Goal: Transaction & Acquisition: Book appointment/travel/reservation

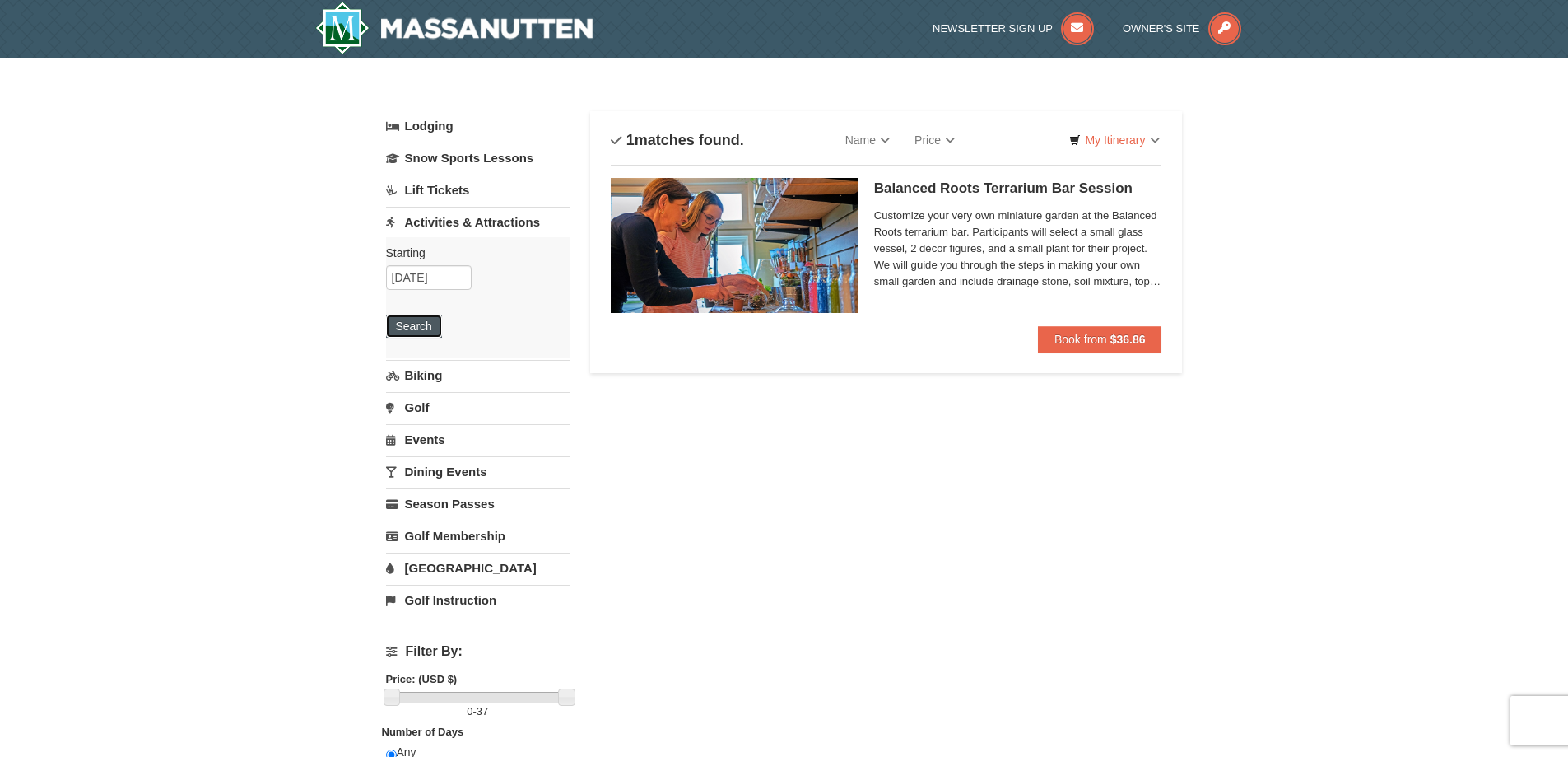
click at [418, 331] on button "Search" at bounding box center [414, 326] width 56 height 23
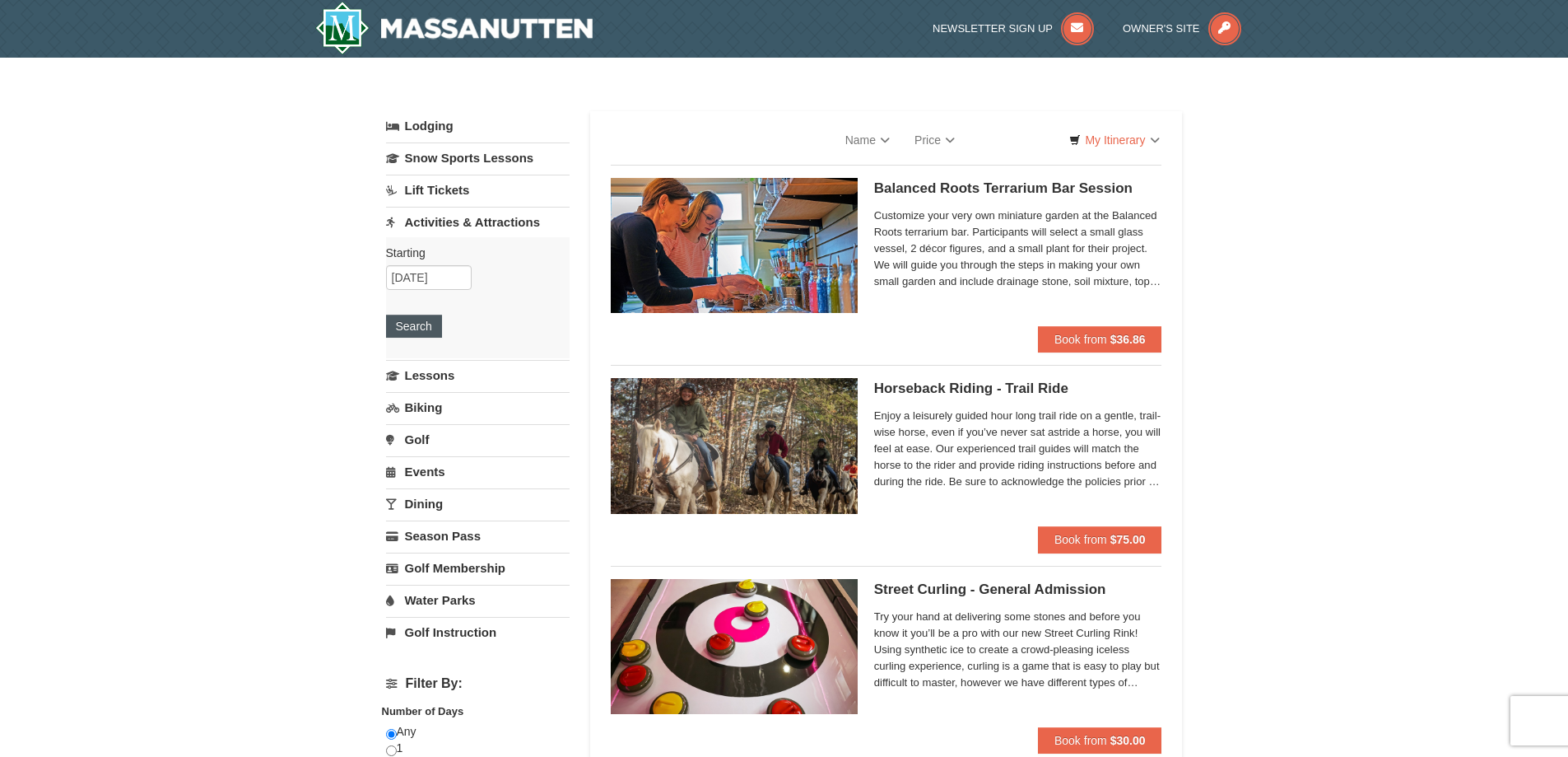
select select "10"
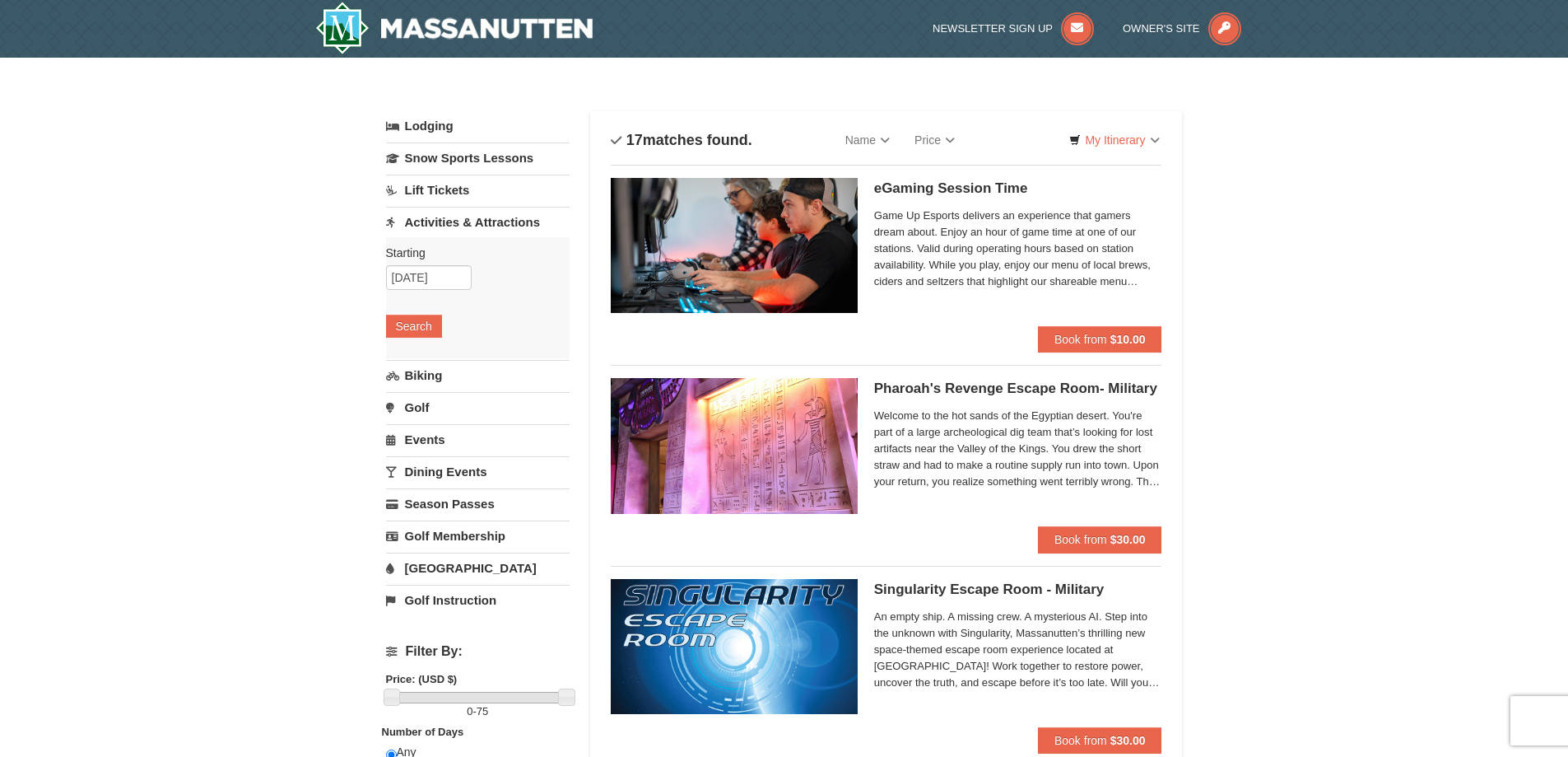
click at [432, 440] on link "Events" at bounding box center [478, 439] width 183 height 30
click at [415, 416] on button "Search" at bounding box center [414, 422] width 56 height 23
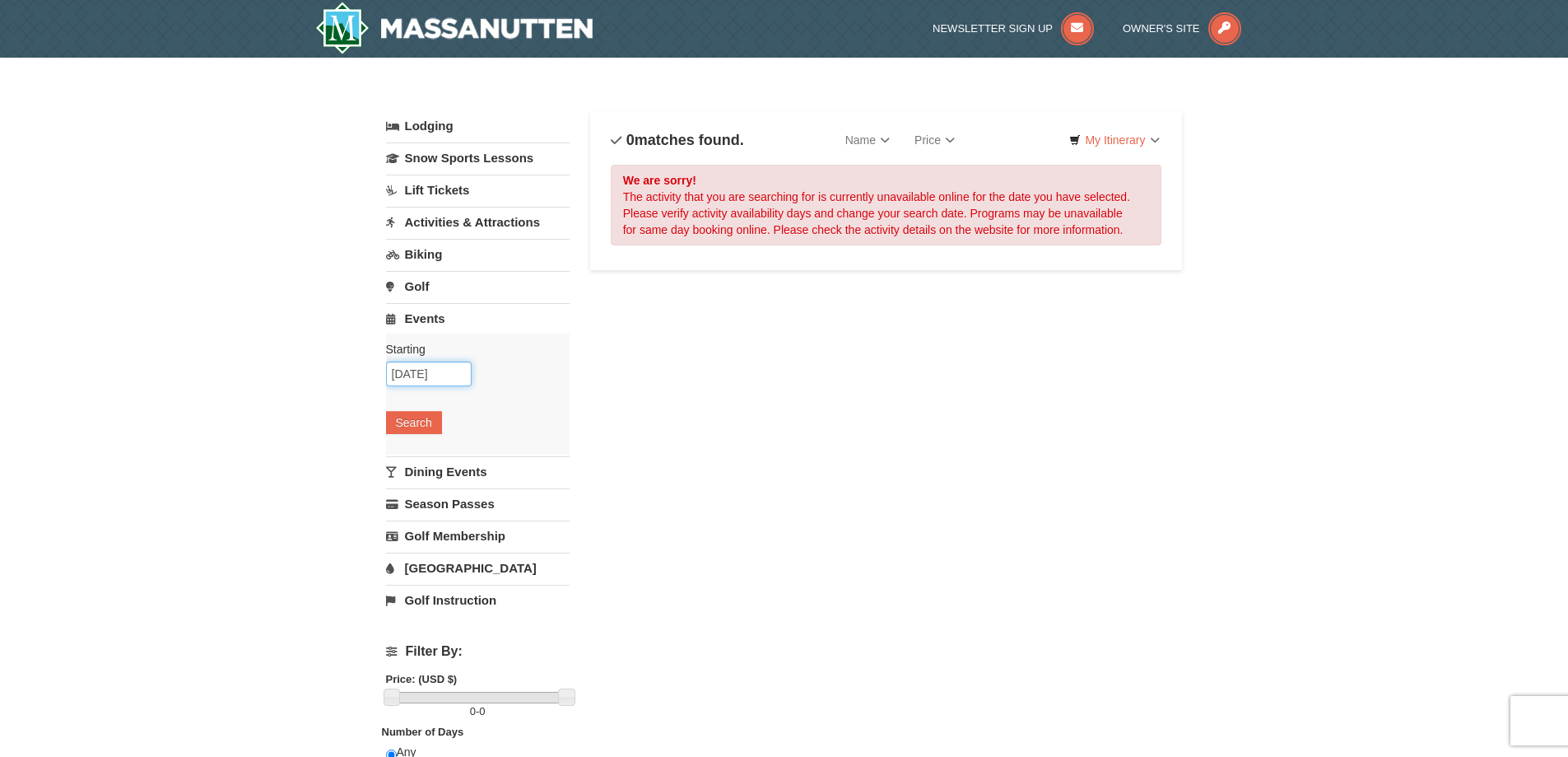
click at [415, 375] on input "[DATE]" at bounding box center [429, 373] width 86 height 24
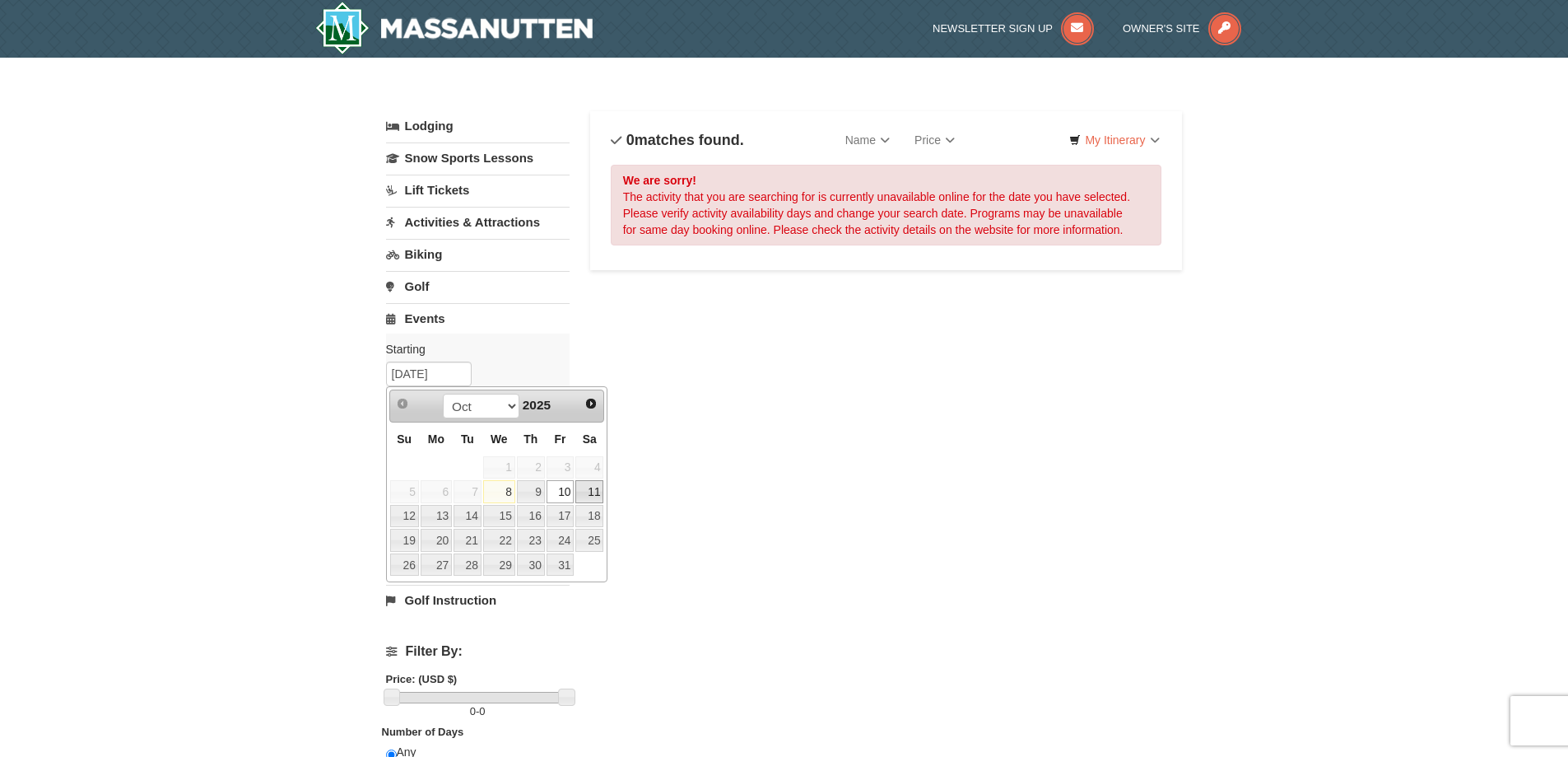
click at [596, 492] on link "11" at bounding box center [589, 491] width 28 height 23
type input "10/11/2025"
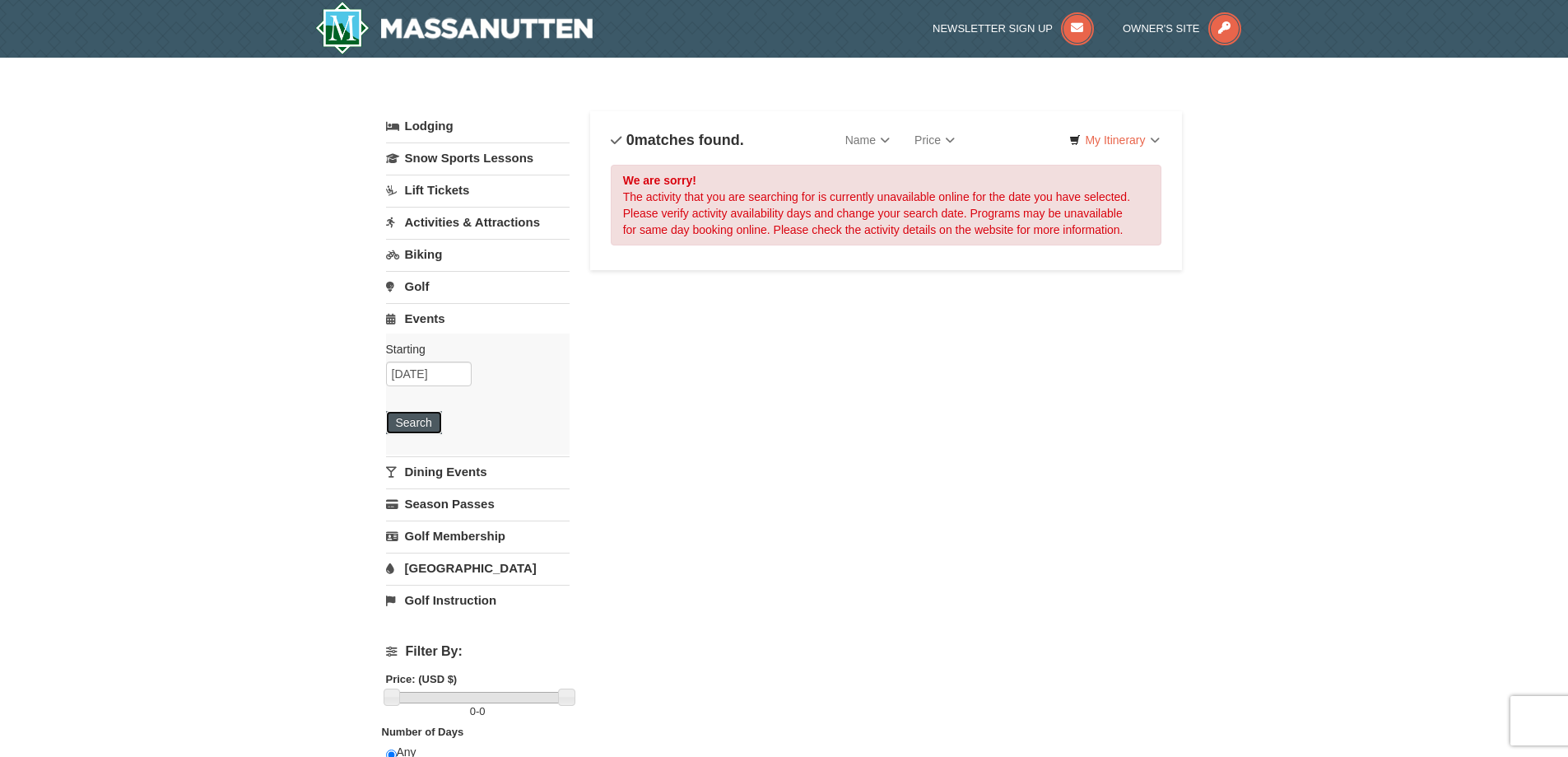
click at [396, 421] on button "Search" at bounding box center [414, 422] width 56 height 23
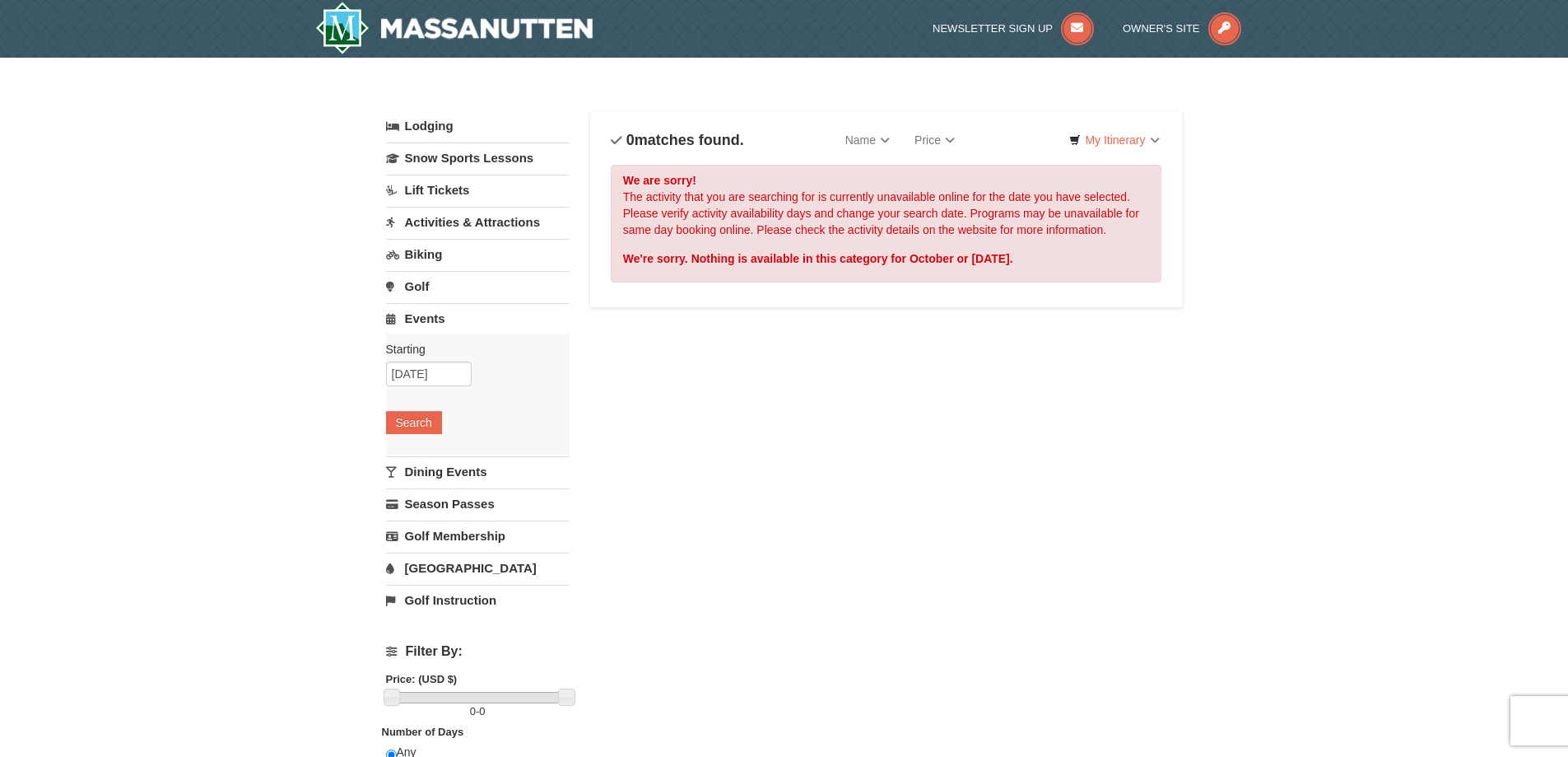
click at [427, 220] on link "Activities & Attractions" at bounding box center [478, 222] width 183 height 30
click at [414, 331] on button "Search" at bounding box center [414, 326] width 56 height 23
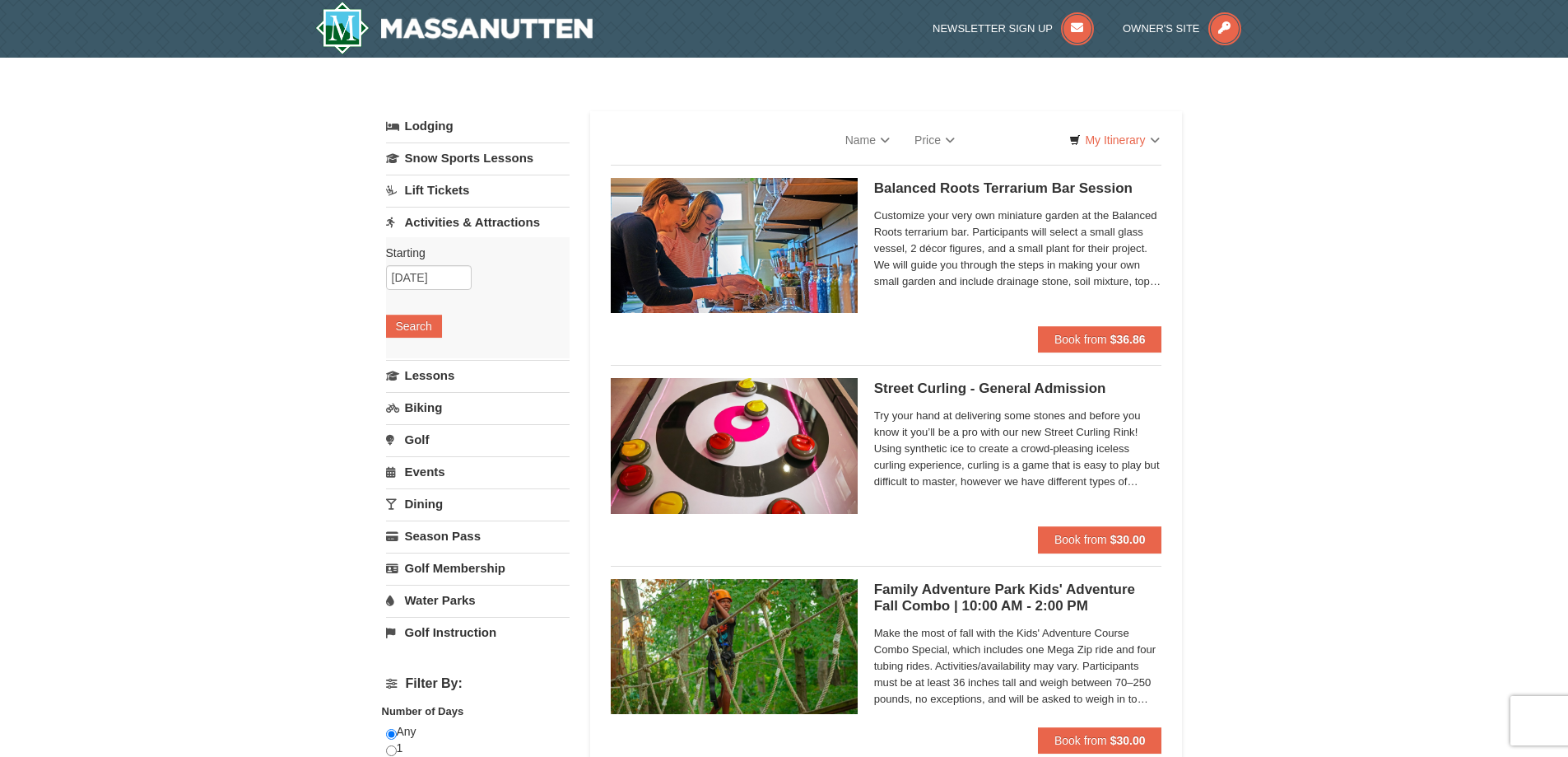
select select "10"
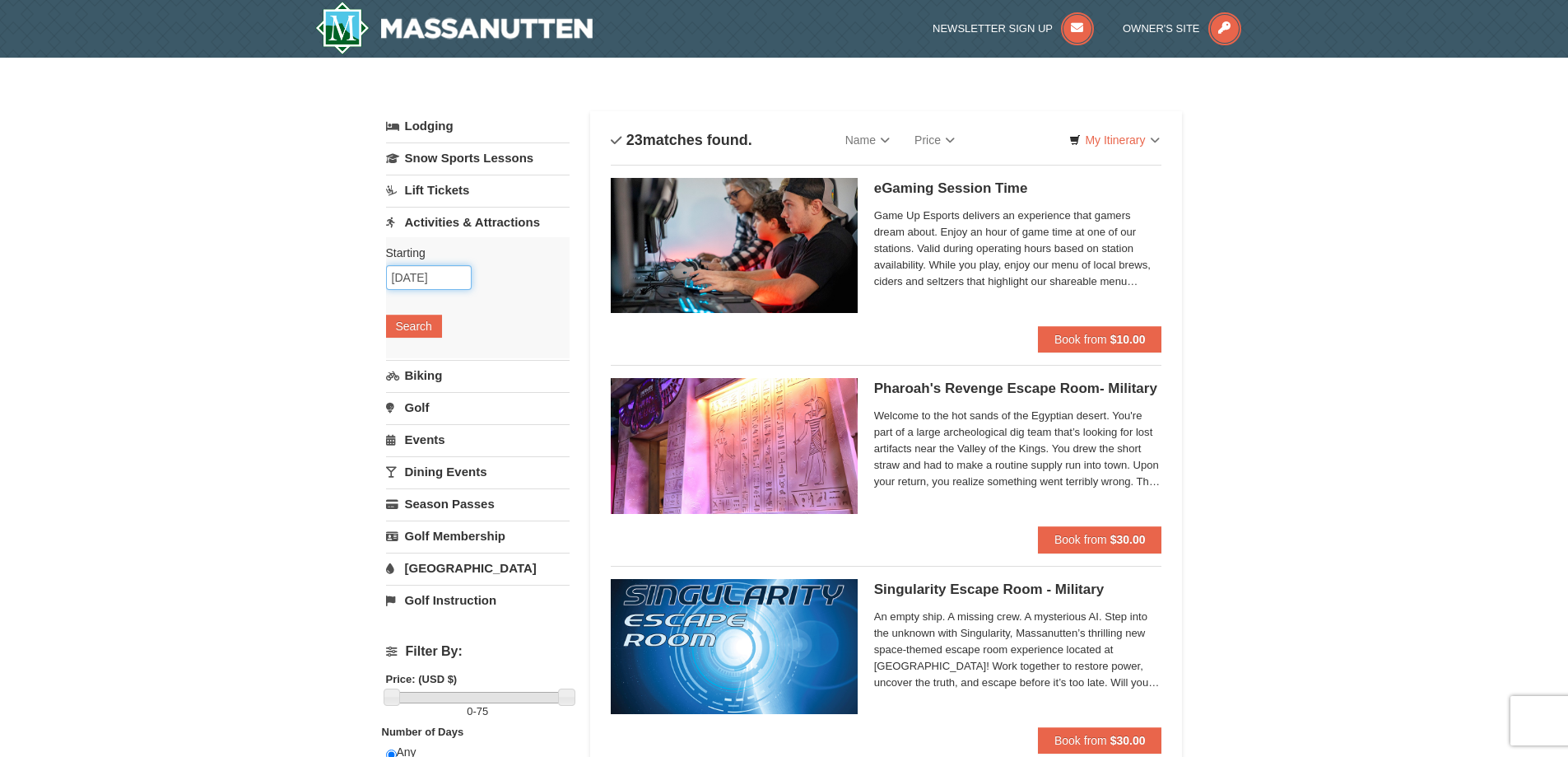
click at [417, 279] on input "10/11/2025" at bounding box center [429, 277] width 86 height 24
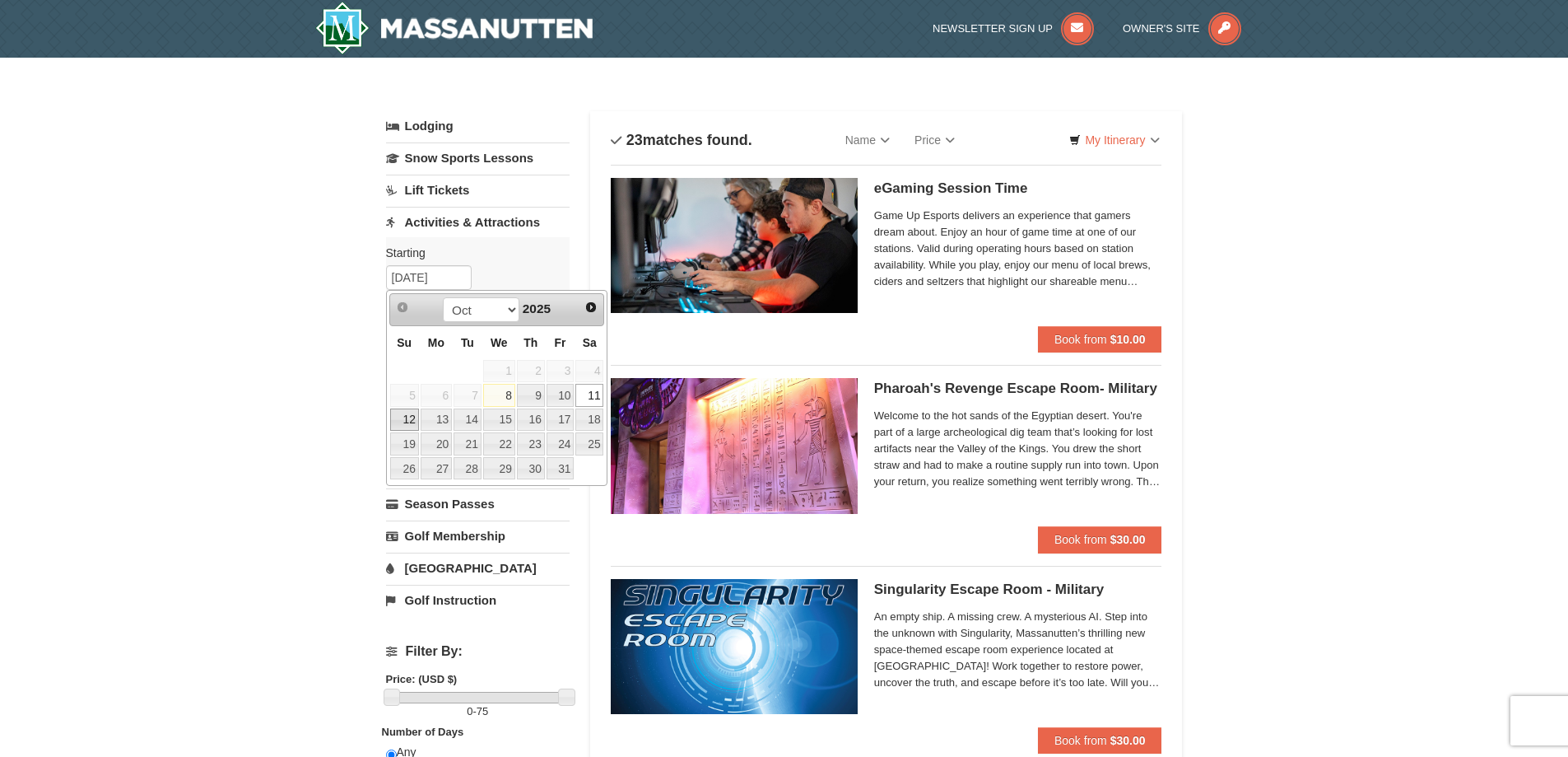
click at [399, 420] on link "12" at bounding box center [404, 420] width 29 height 23
type input "[DATE]"
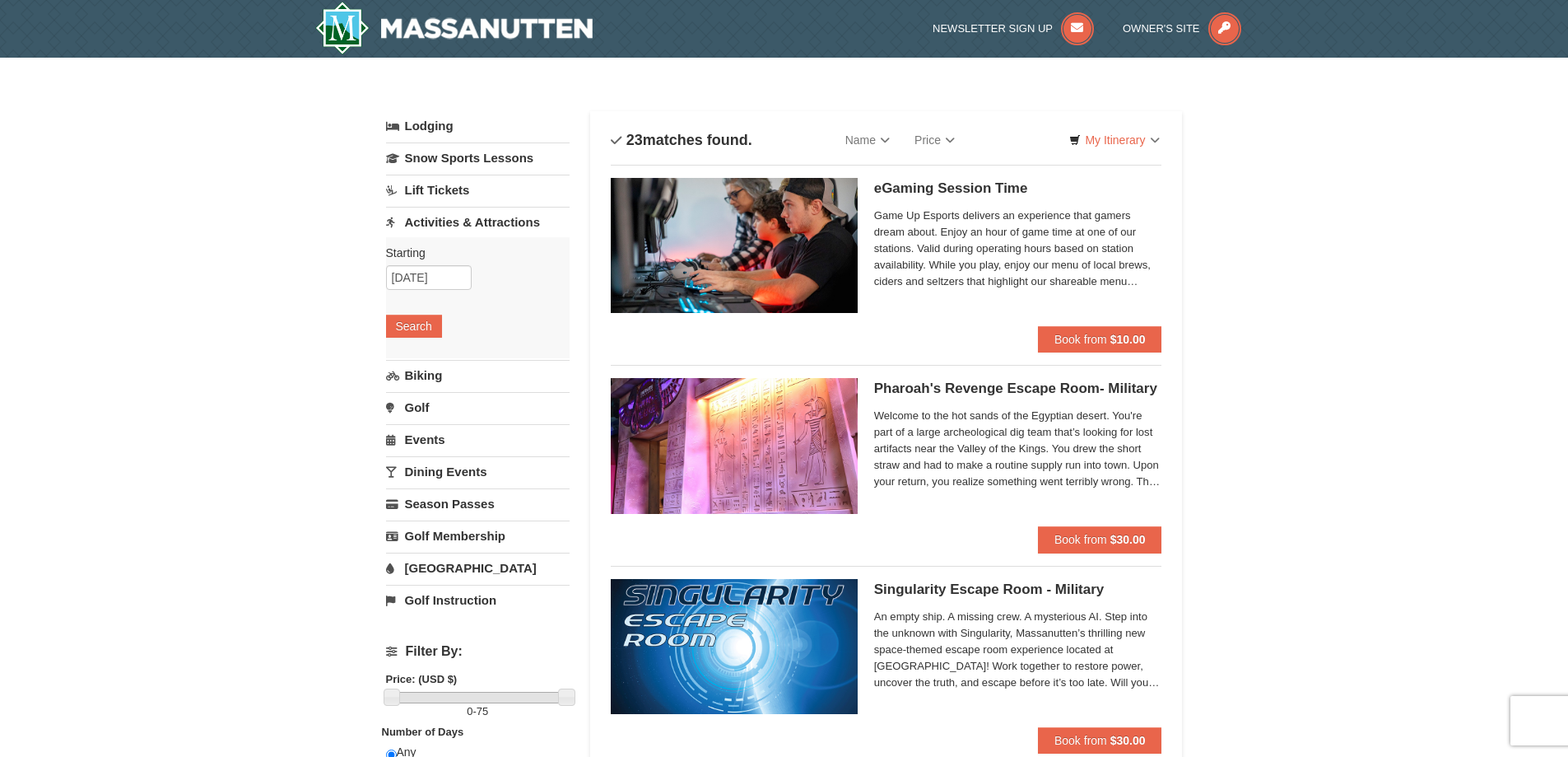
click at [405, 326] on button "Search" at bounding box center [414, 326] width 56 height 23
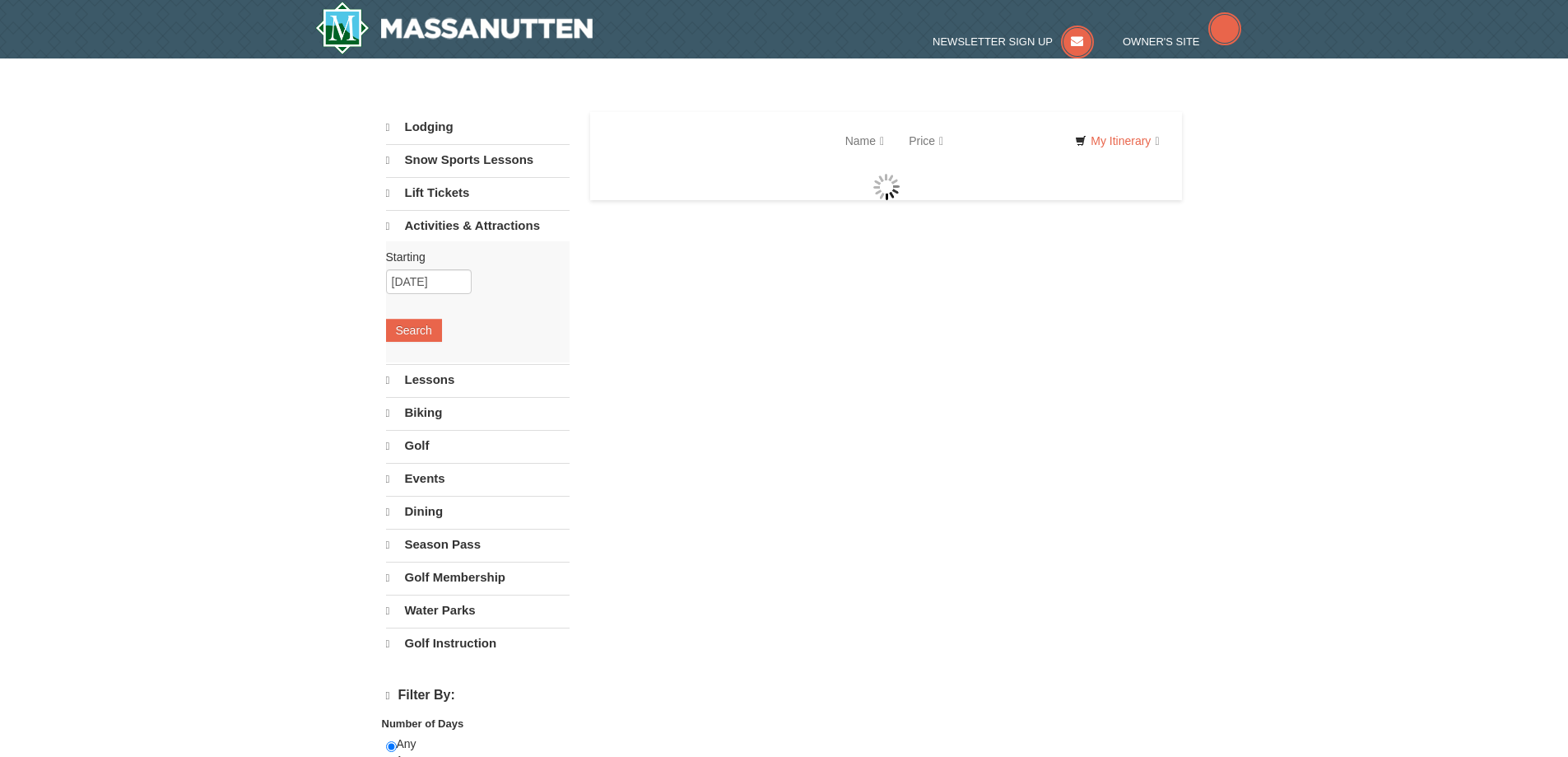
select select "10"
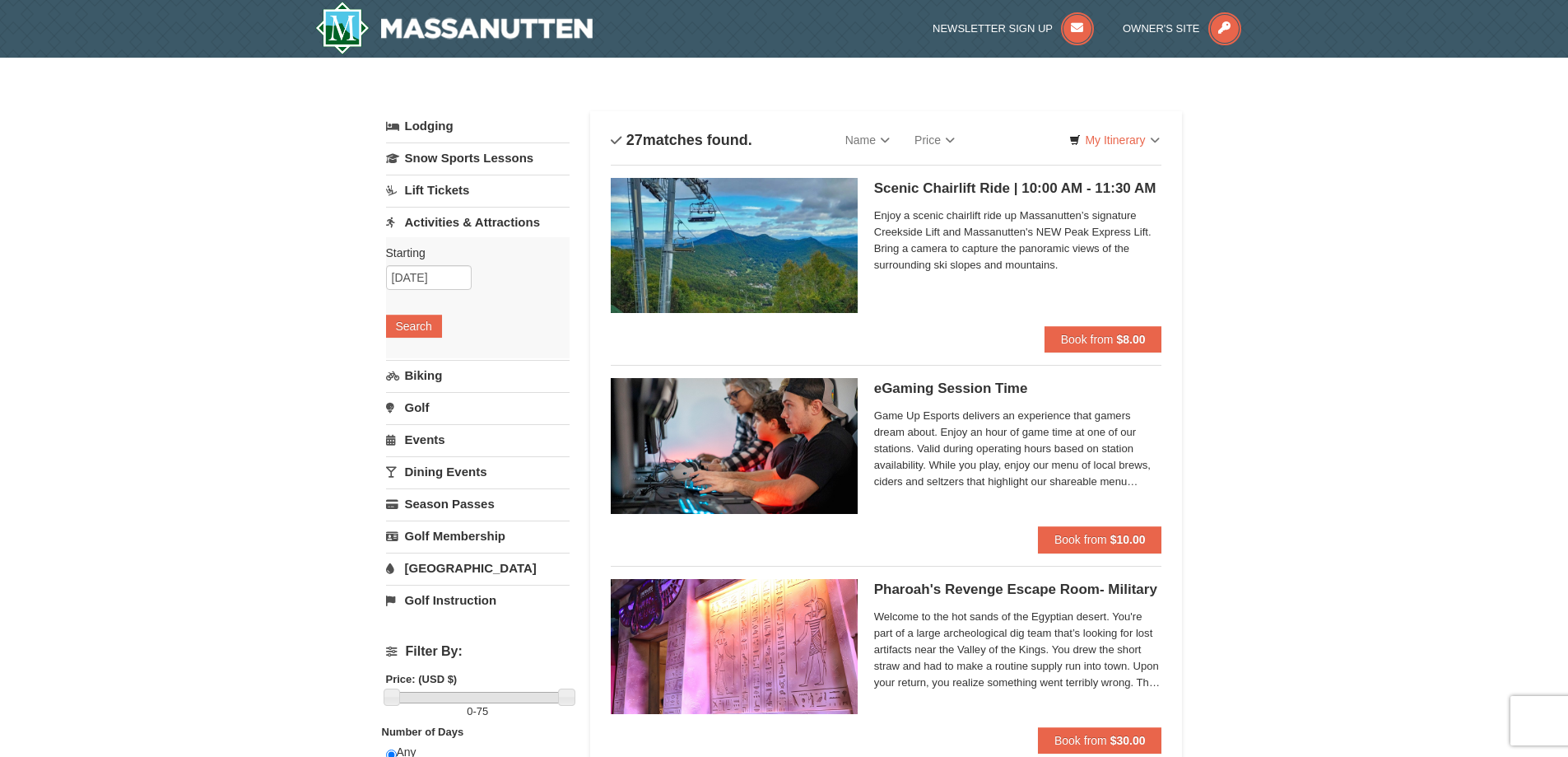
click at [938, 138] on link "Price" at bounding box center [934, 140] width 65 height 33
click at [948, 172] on link "Price (Low to High)" at bounding box center [969, 173] width 132 height 21
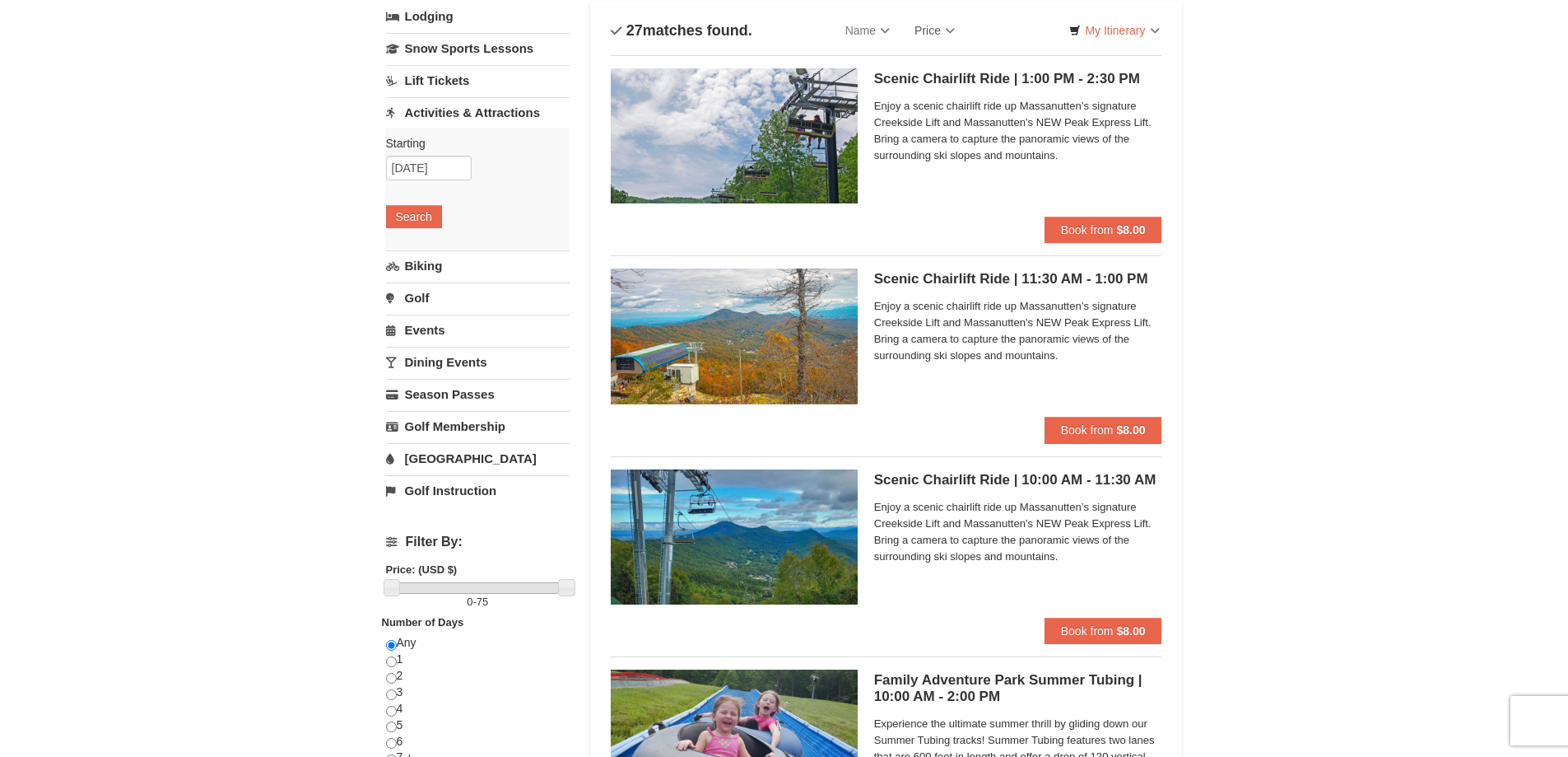
scroll to position [103, 0]
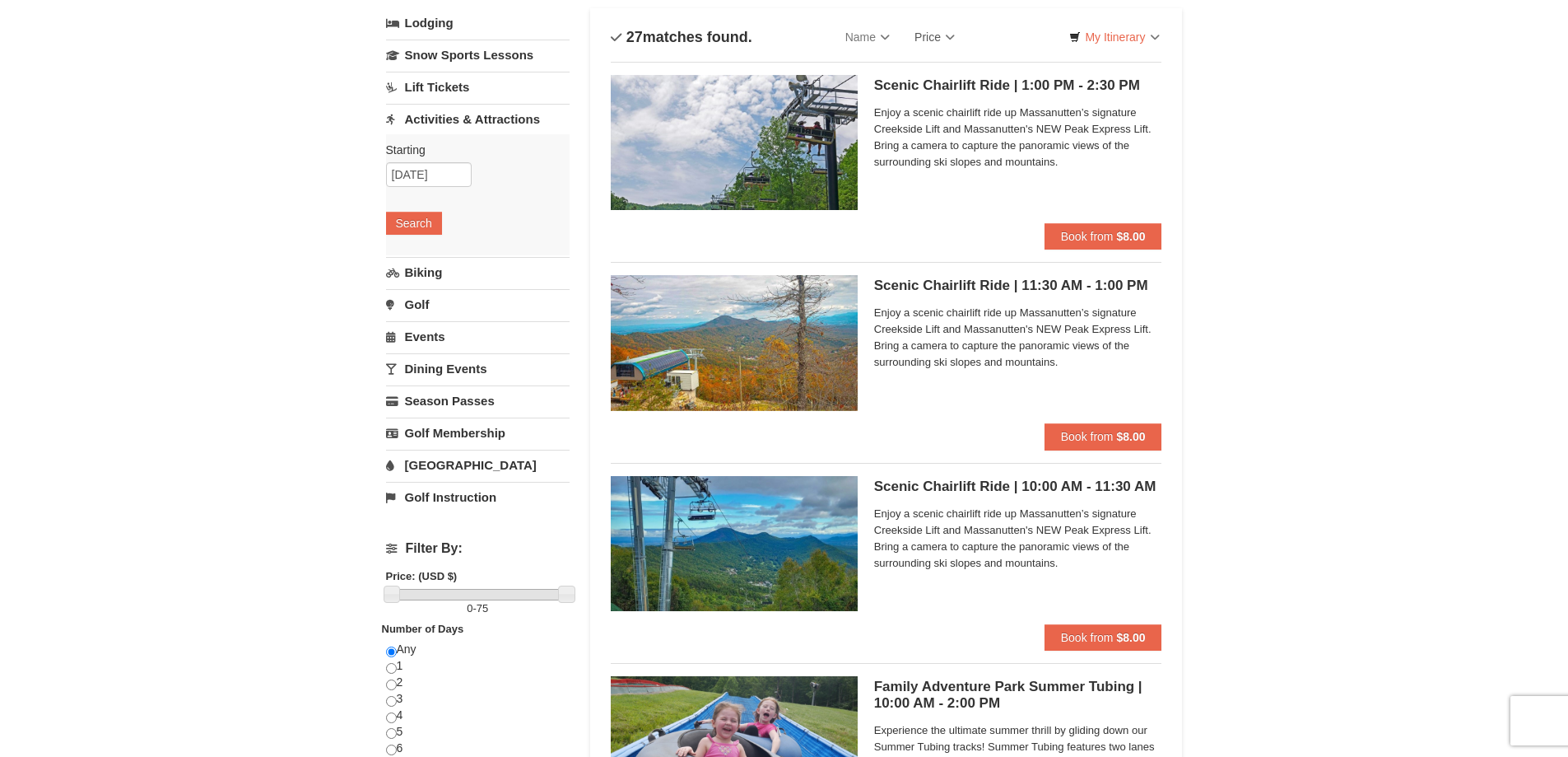
click at [420, 338] on link "Events" at bounding box center [478, 336] width 183 height 30
click at [422, 315] on button "Search" at bounding box center [414, 319] width 56 height 23
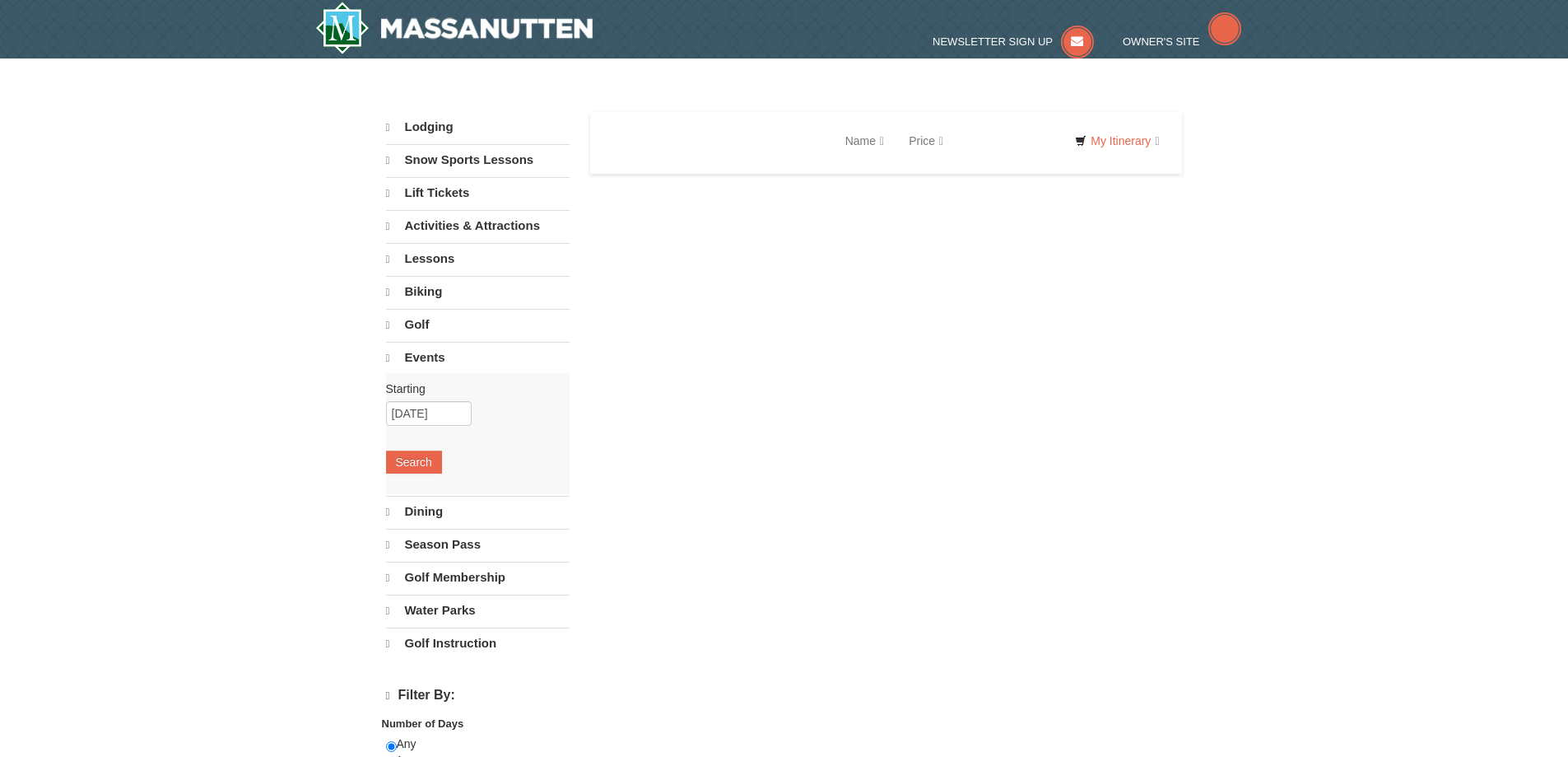
select select "10"
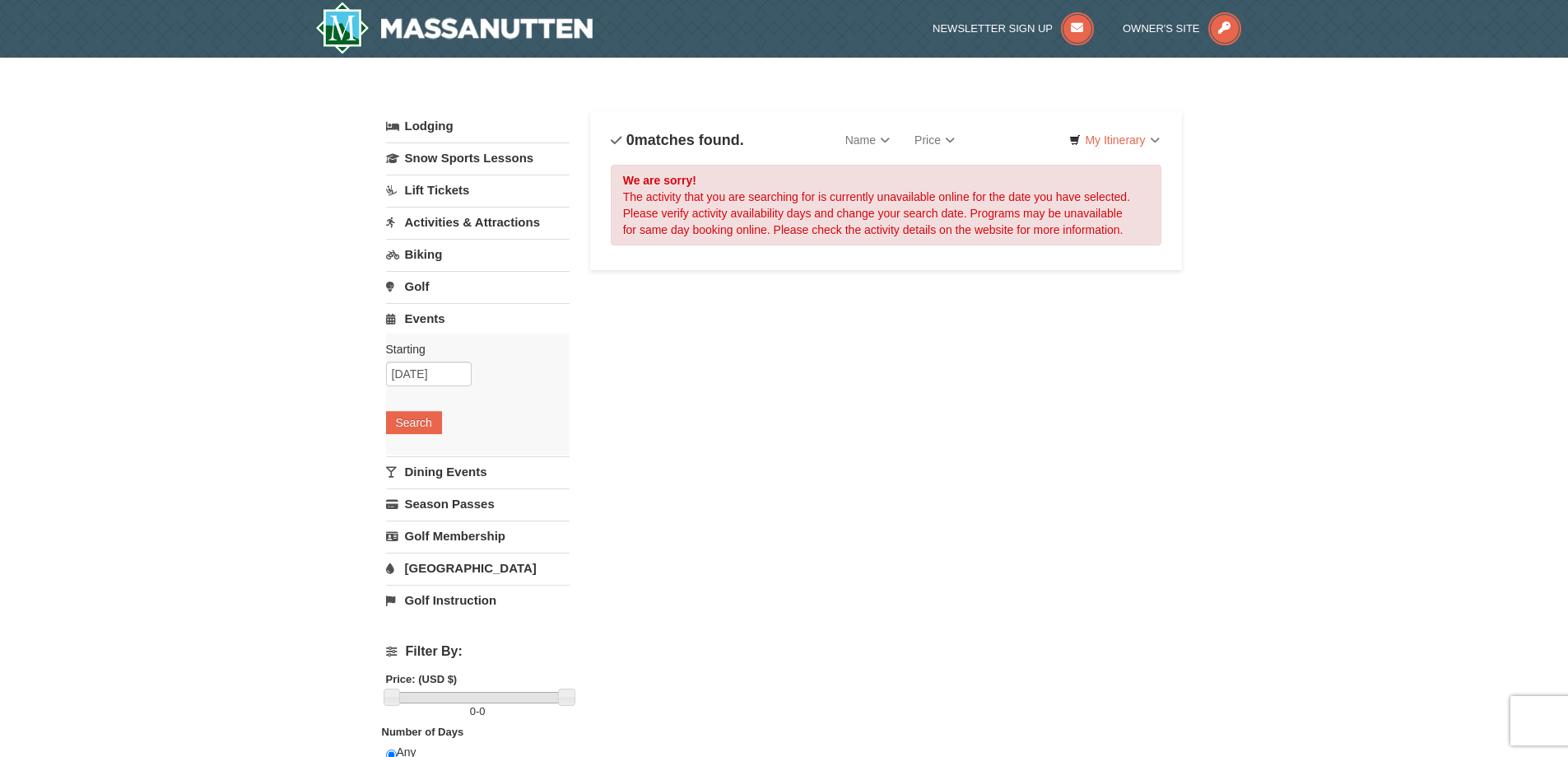
click at [422, 474] on link "Dining Events" at bounding box center [478, 471] width 183 height 30
click at [414, 451] on button "Search" at bounding box center [414, 454] width 56 height 23
click at [423, 506] on link "Season Passes" at bounding box center [478, 504] width 183 height 30
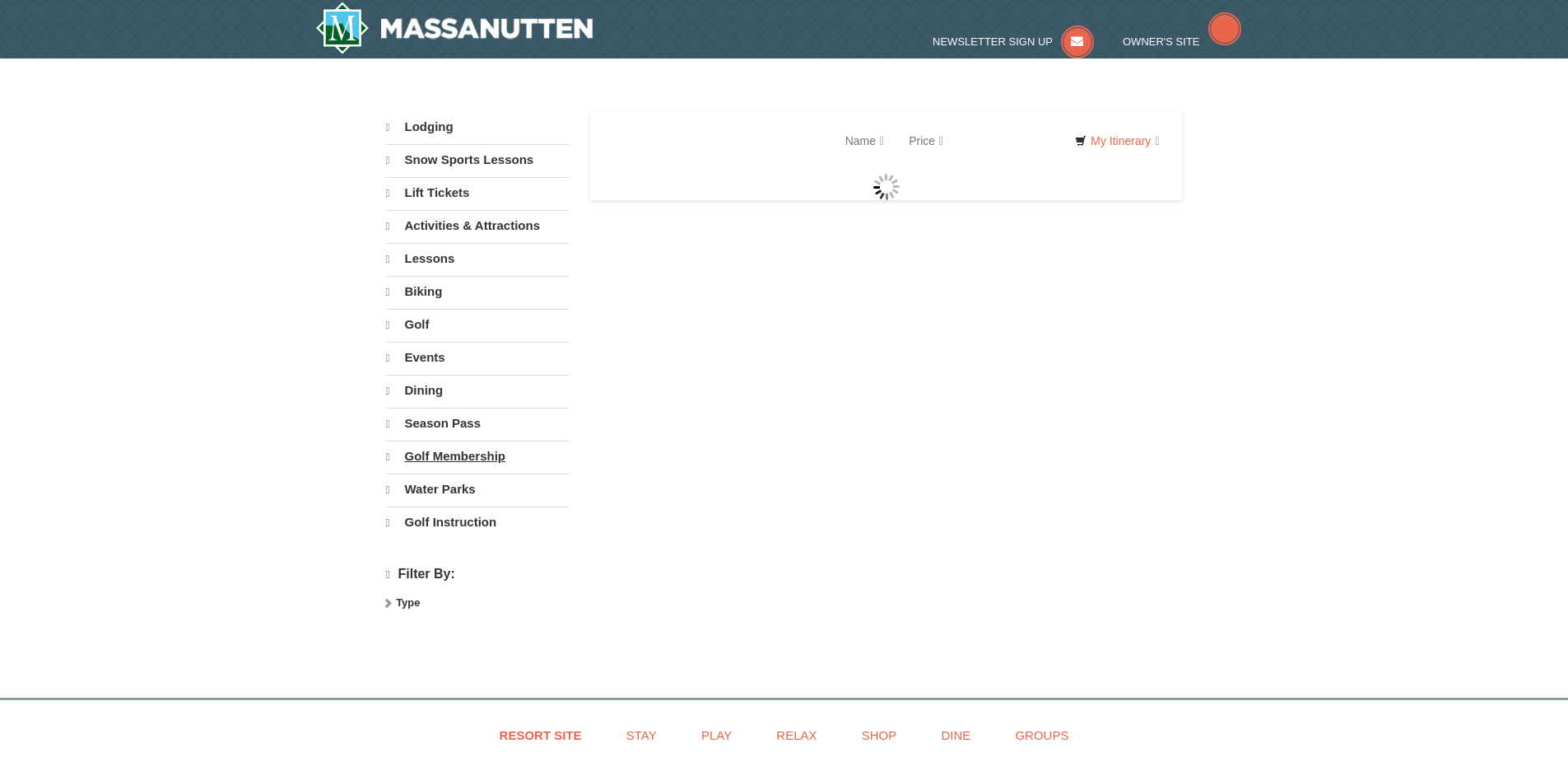
select select "10"
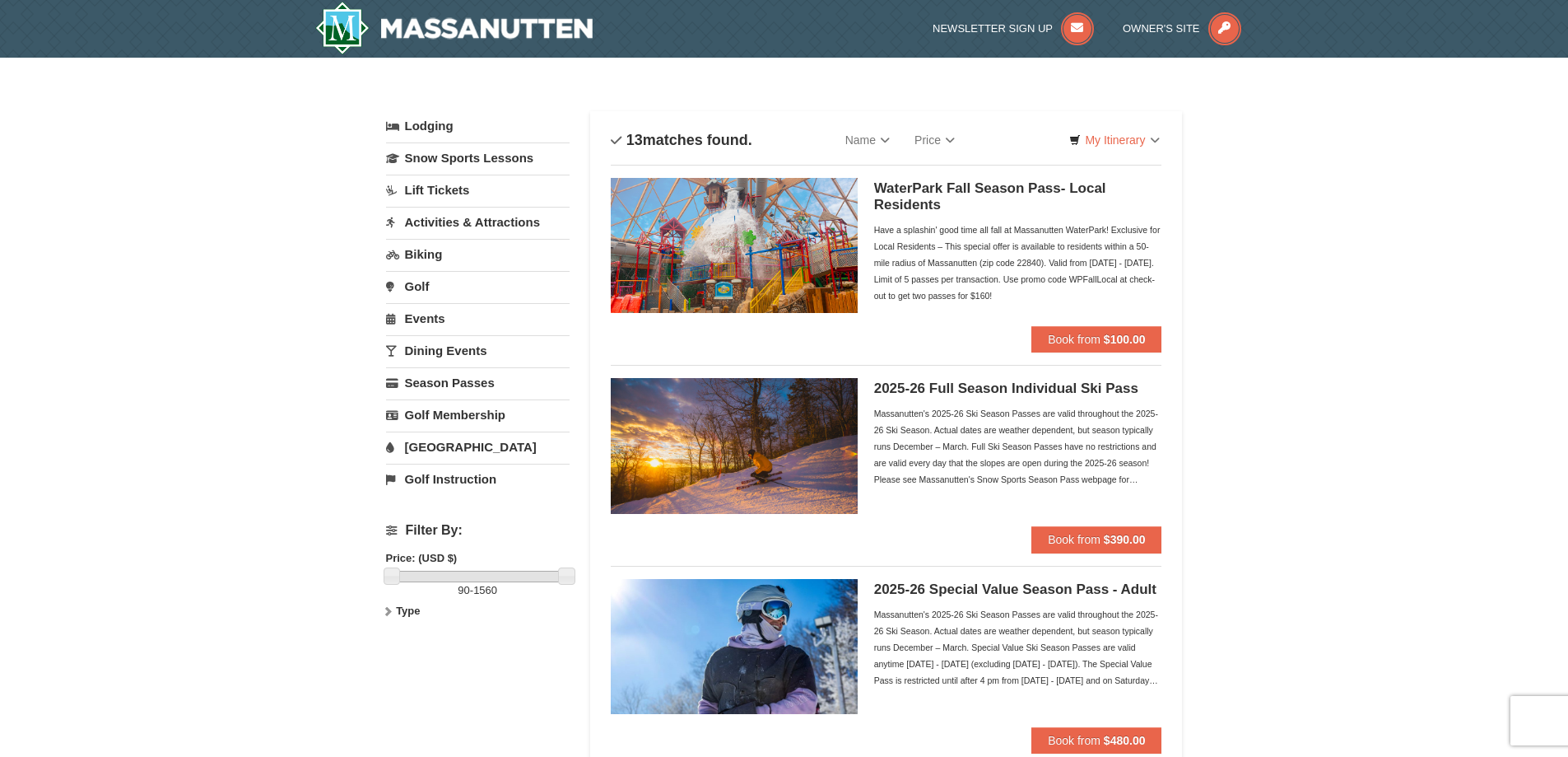
click at [427, 446] on link "[GEOGRAPHIC_DATA]" at bounding box center [478, 447] width 183 height 30
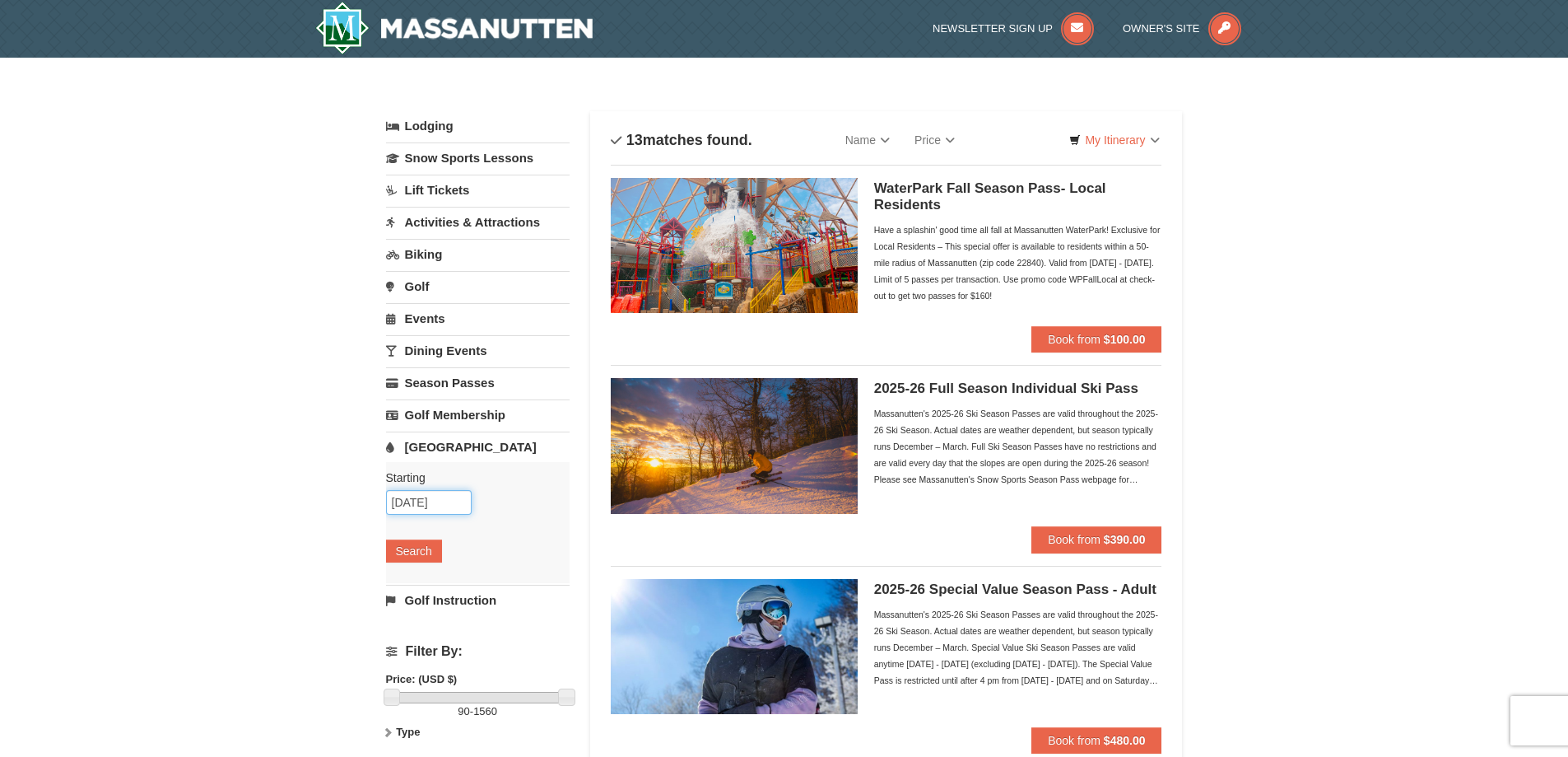
click at [413, 505] on input "10/08/2025" at bounding box center [429, 502] width 86 height 24
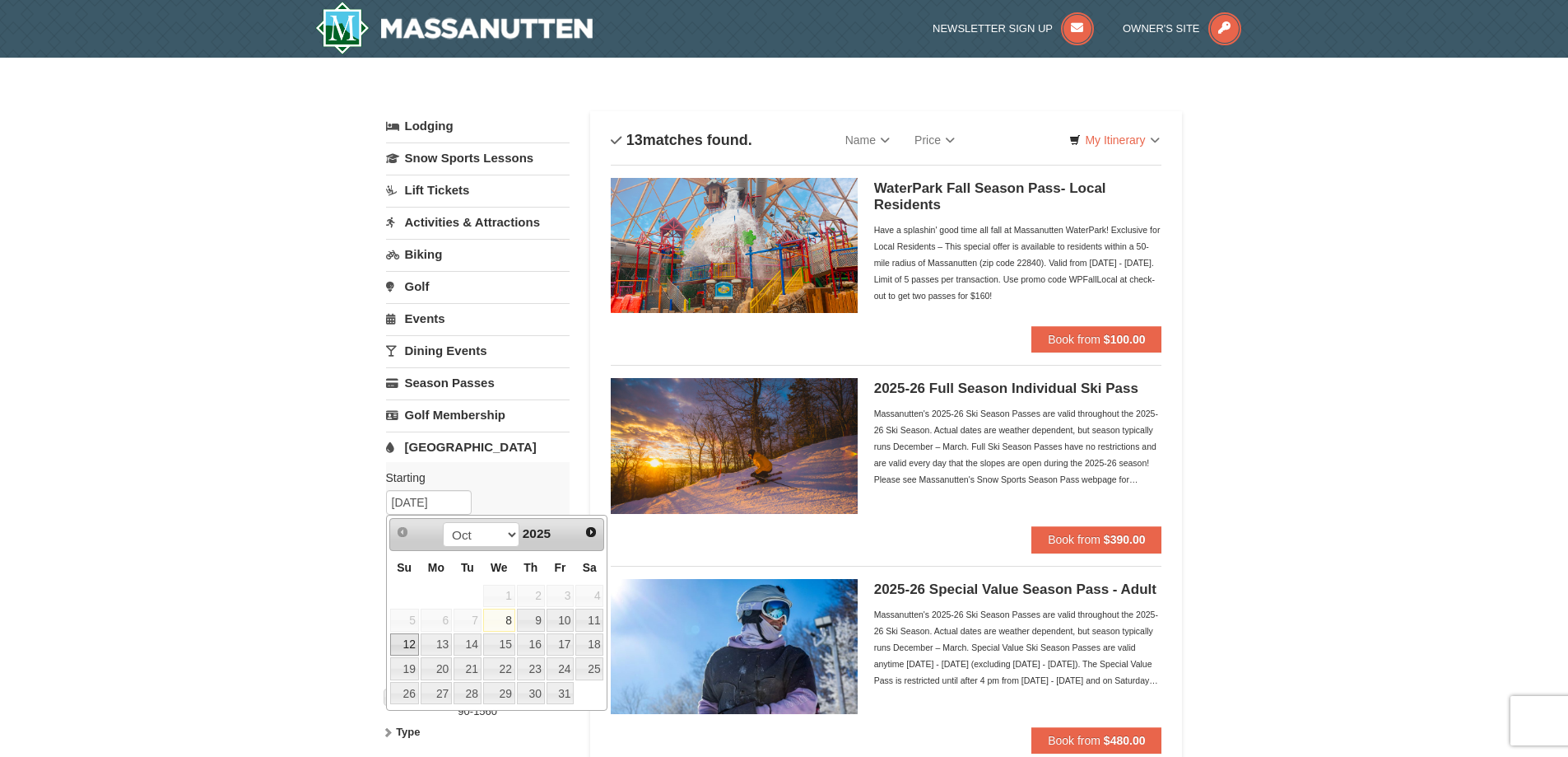
click at [409, 649] on link "12" at bounding box center [404, 644] width 29 height 23
type input "10/12/2025"
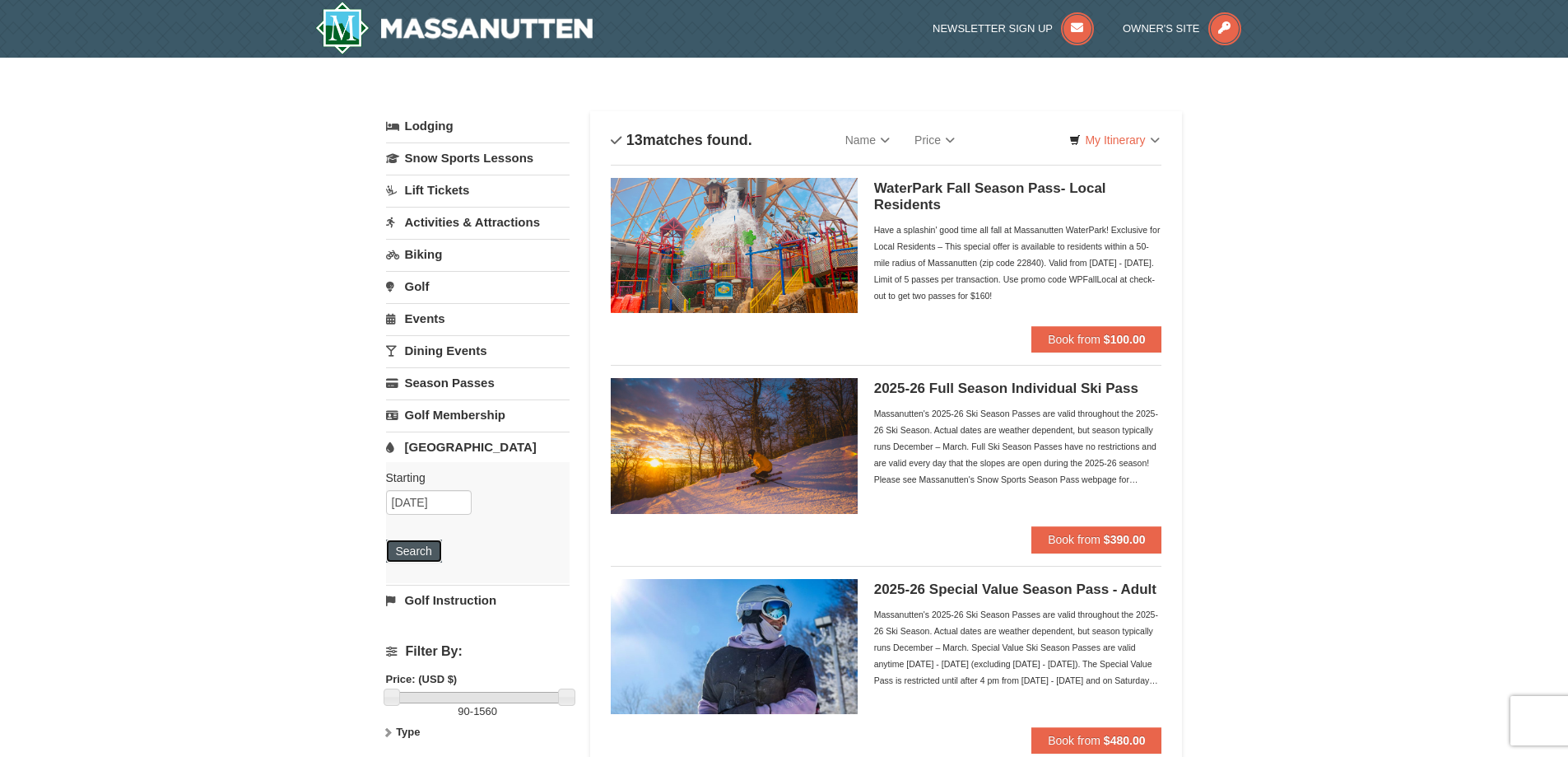
click at [412, 554] on button "Search" at bounding box center [414, 550] width 56 height 23
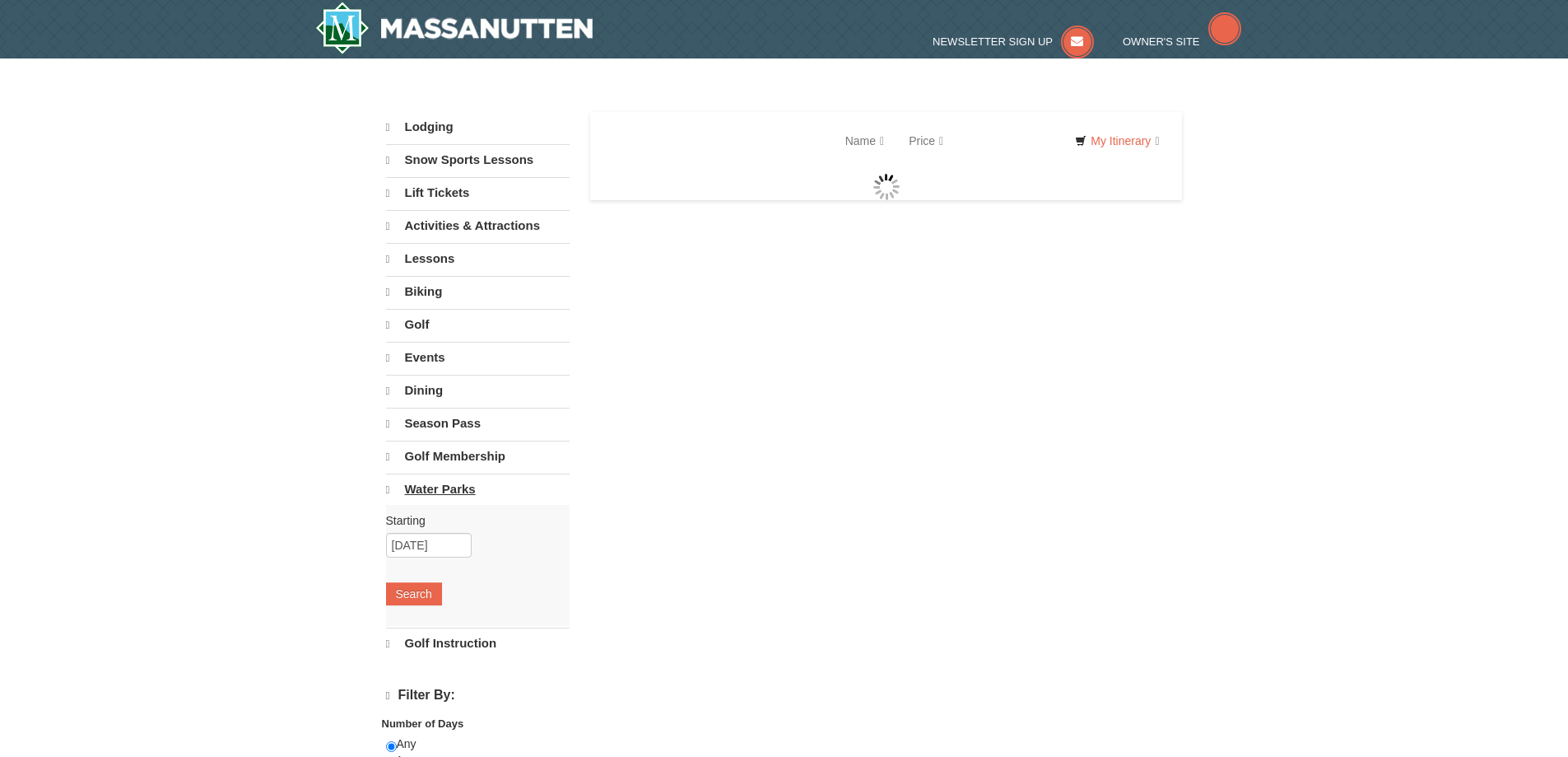
select select "10"
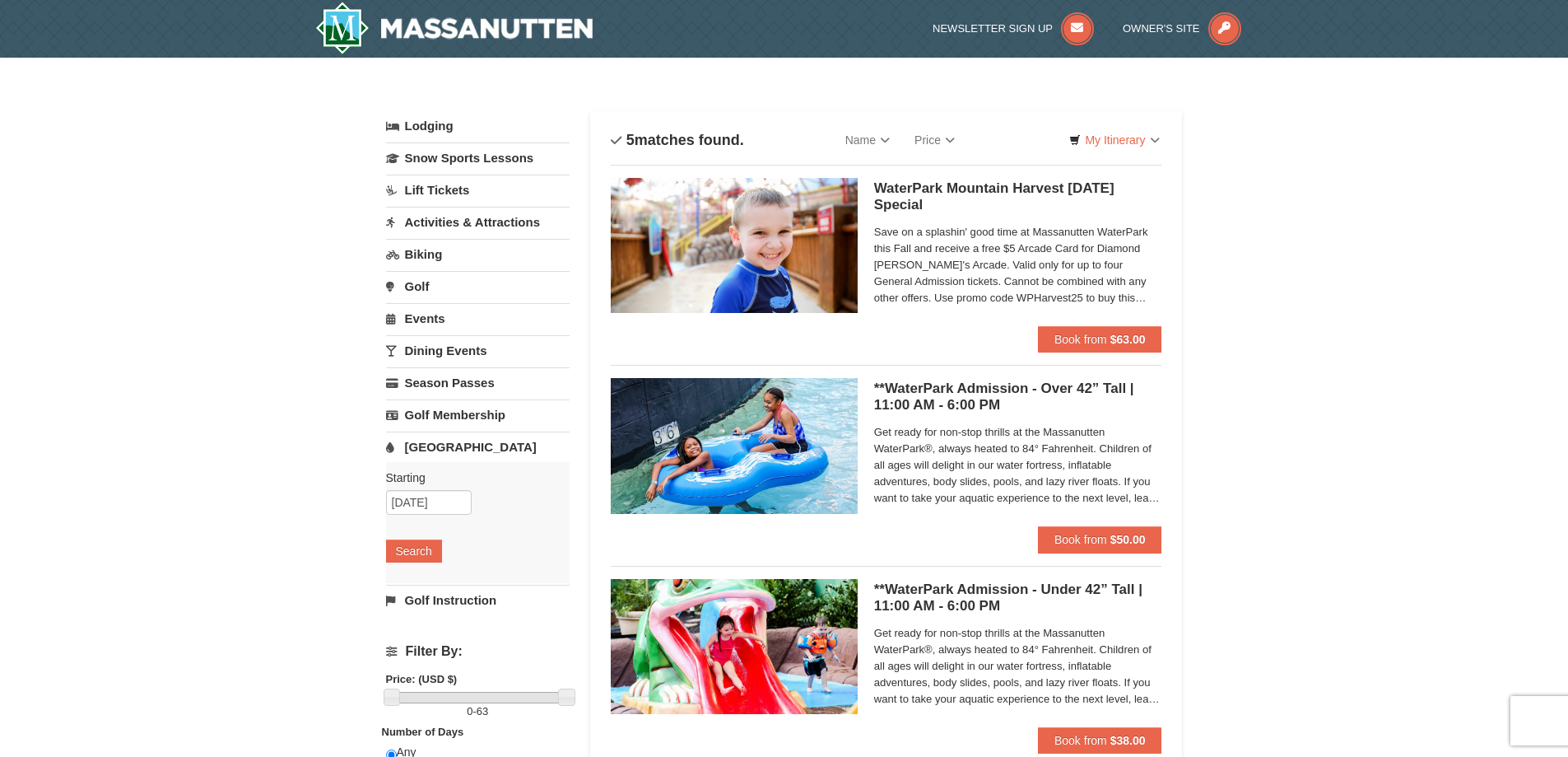
drag, startPoint x: 1574, startPoint y: 146, endPoint x: 1577, endPoint y: 47, distance: 99.0
click at [428, 315] on link "Events" at bounding box center [478, 318] width 183 height 30
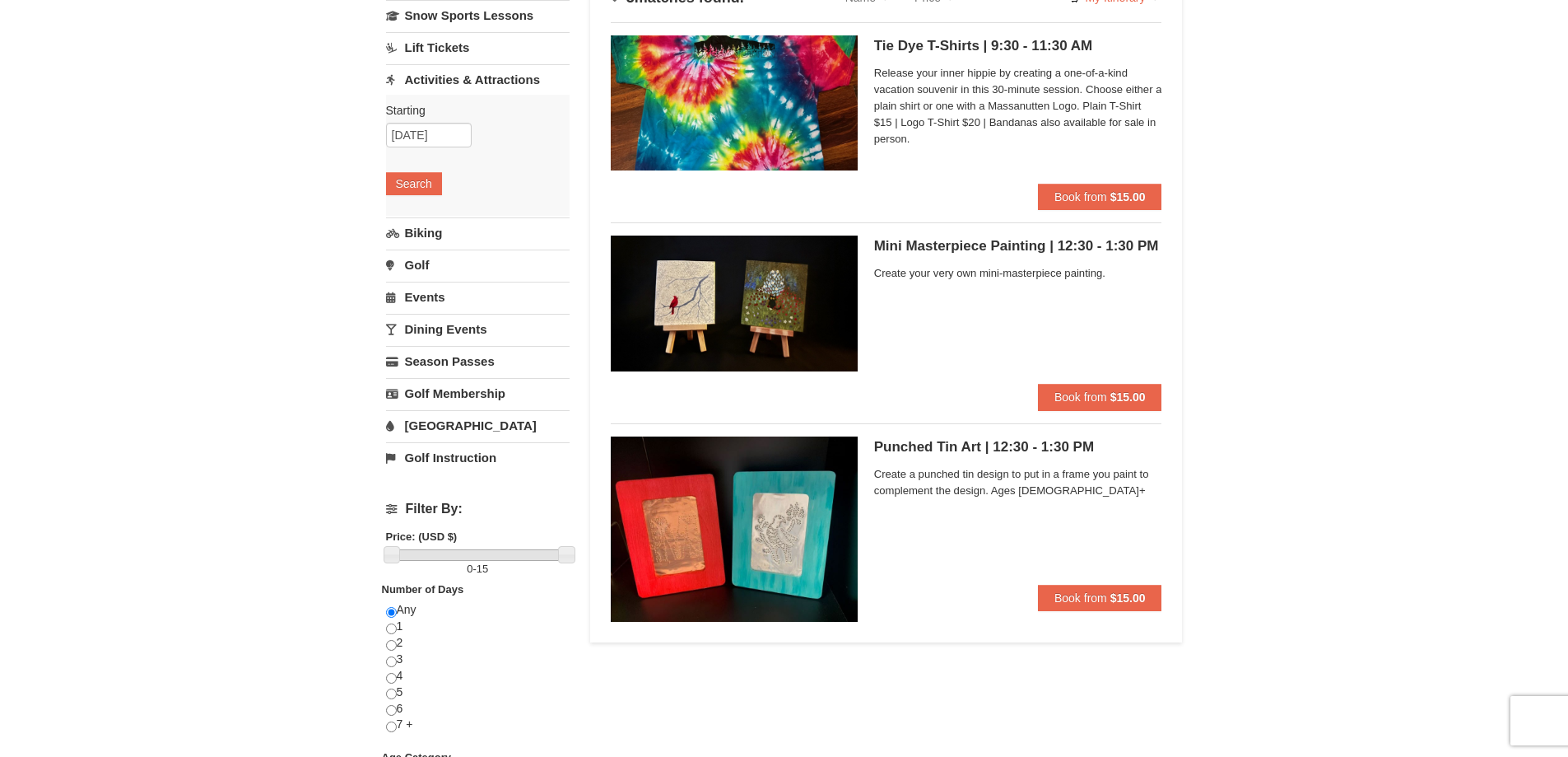
scroll to position [133, 0]
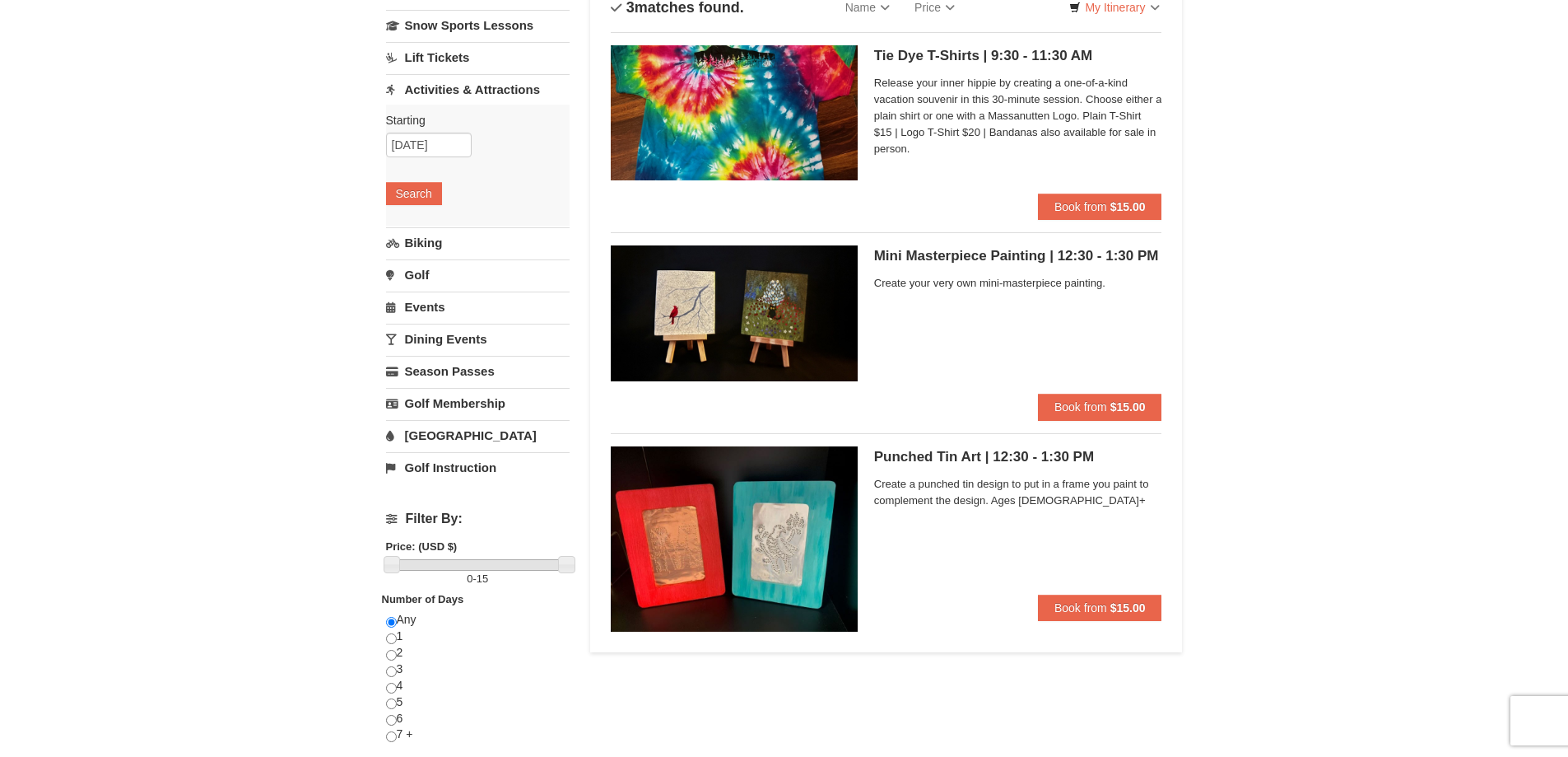
drag, startPoint x: 1574, startPoint y: 114, endPoint x: 1580, endPoint y: 173, distance: 59.3
click at [1567, 173] on html "Browser Not Supported We notice you are using a browser which will not provide …" at bounding box center [784, 703] width 1568 height 1673
click at [417, 144] on input "10/12/2025" at bounding box center [429, 145] width 86 height 24
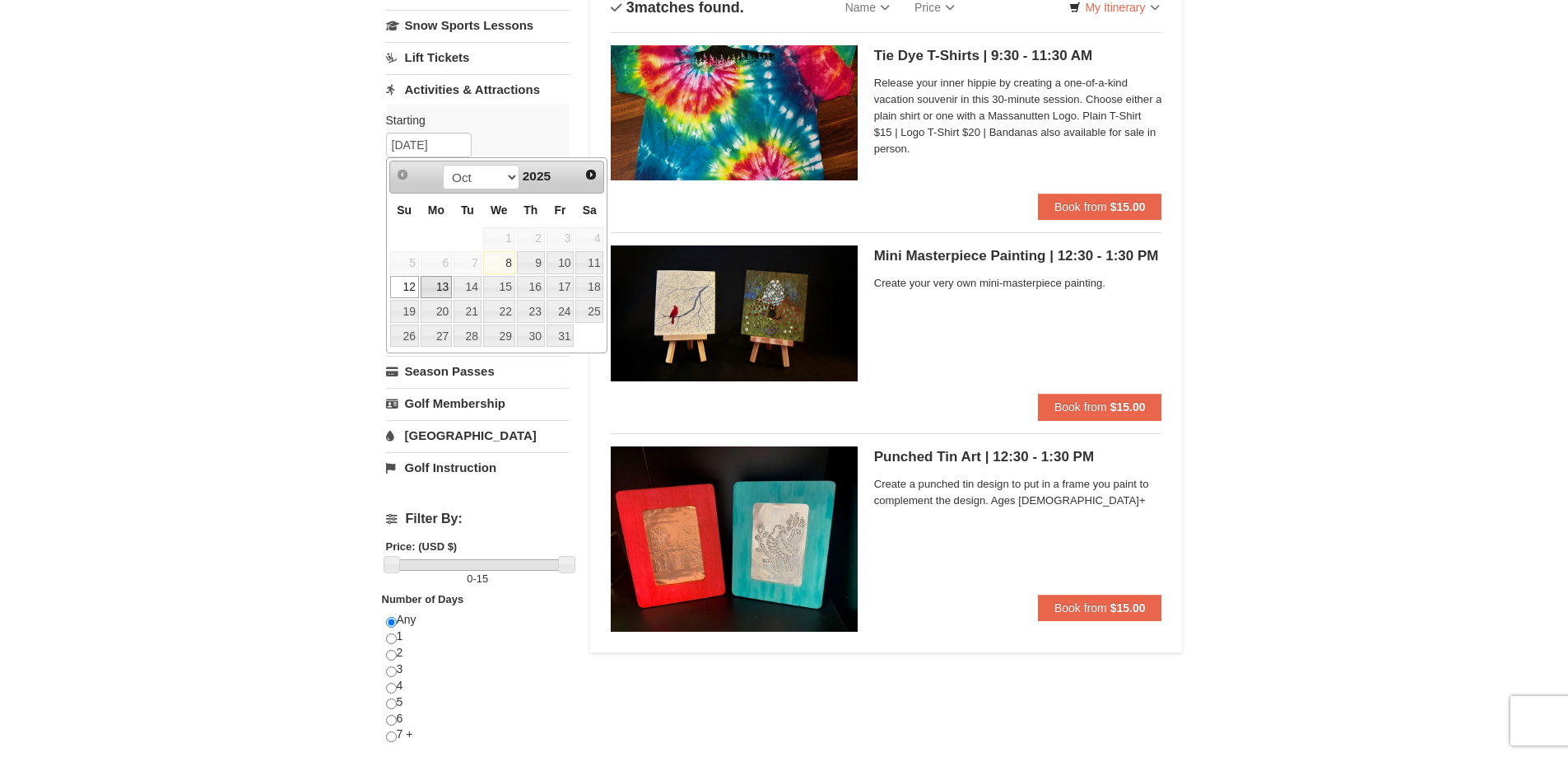
click at [441, 285] on link "13" at bounding box center [436, 287] width 31 height 23
type input "[DATE]"
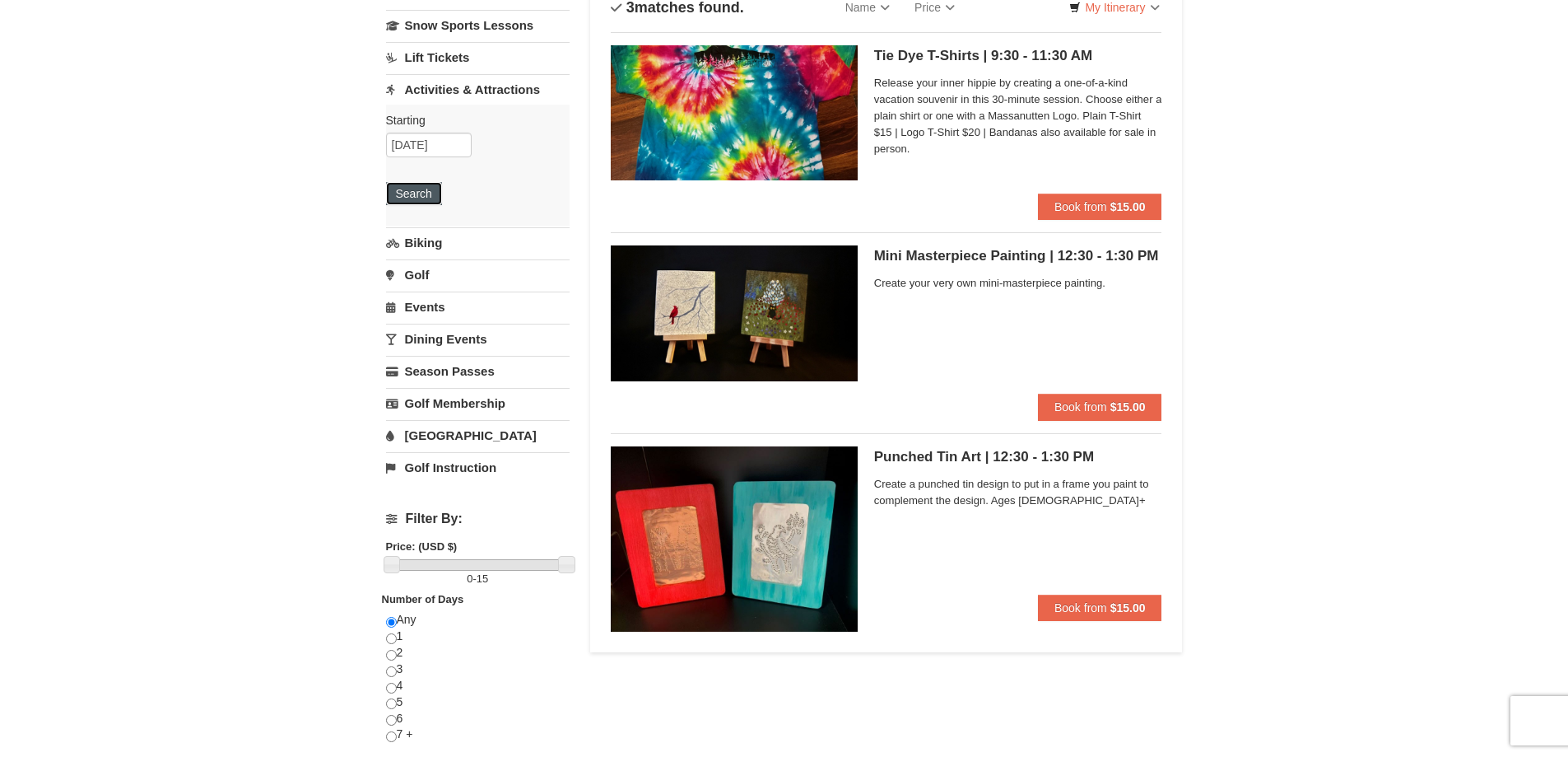
click at [426, 193] on button "Search" at bounding box center [414, 193] width 56 height 23
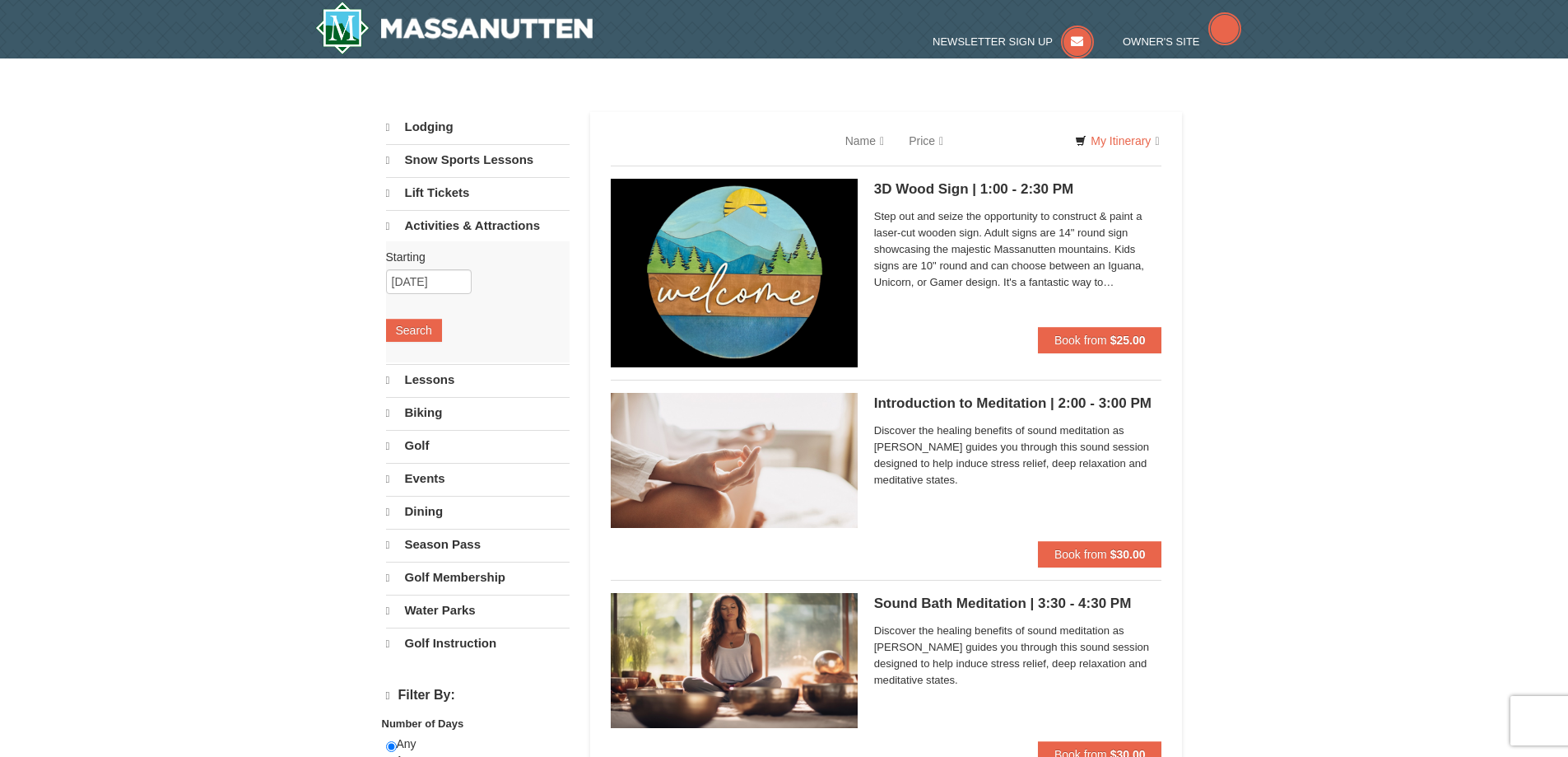
select select "10"
